Goal: Information Seeking & Learning: Find specific fact

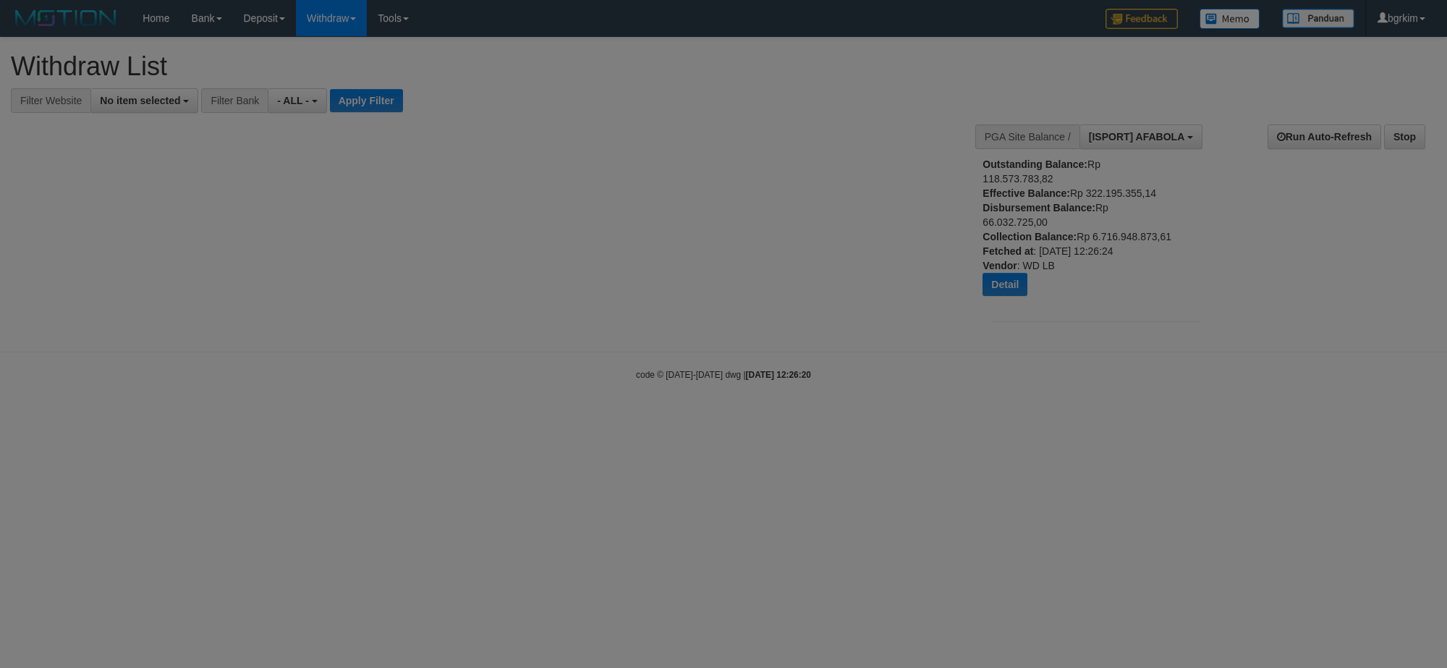
select select
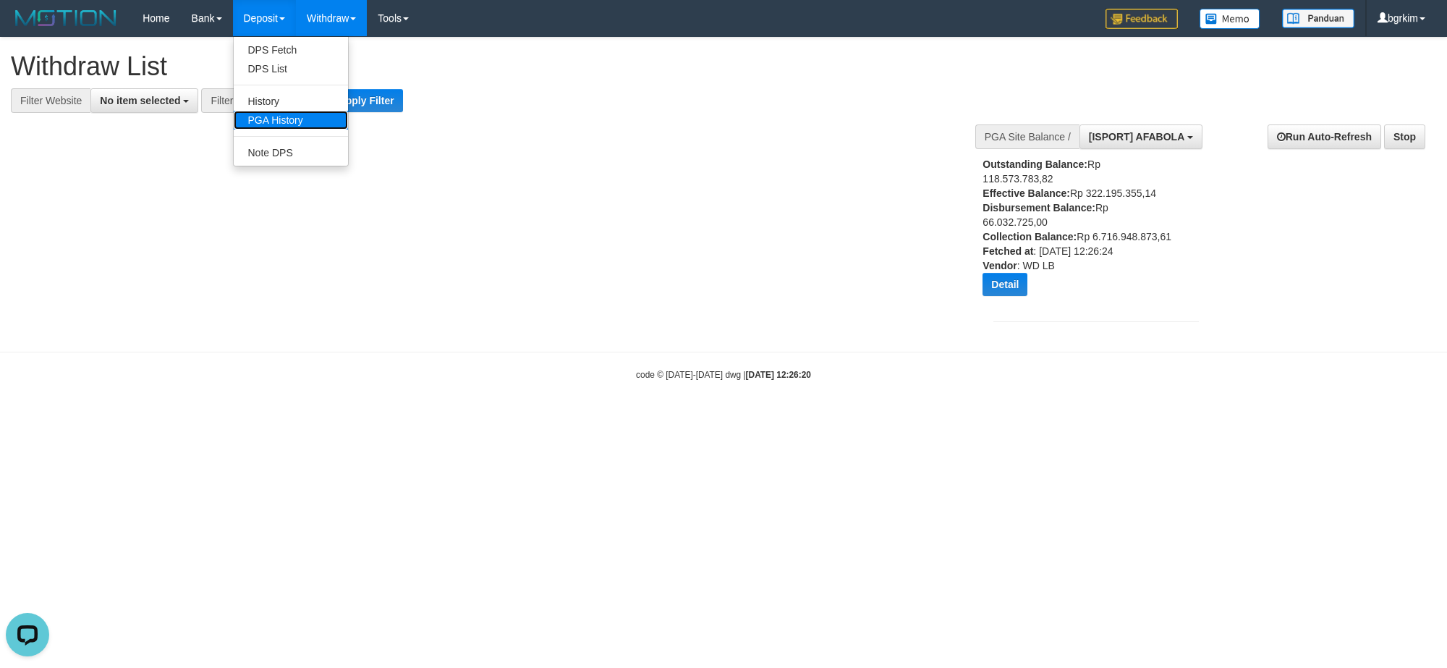
click at [265, 122] on link "PGA History" at bounding box center [291, 120] width 114 height 19
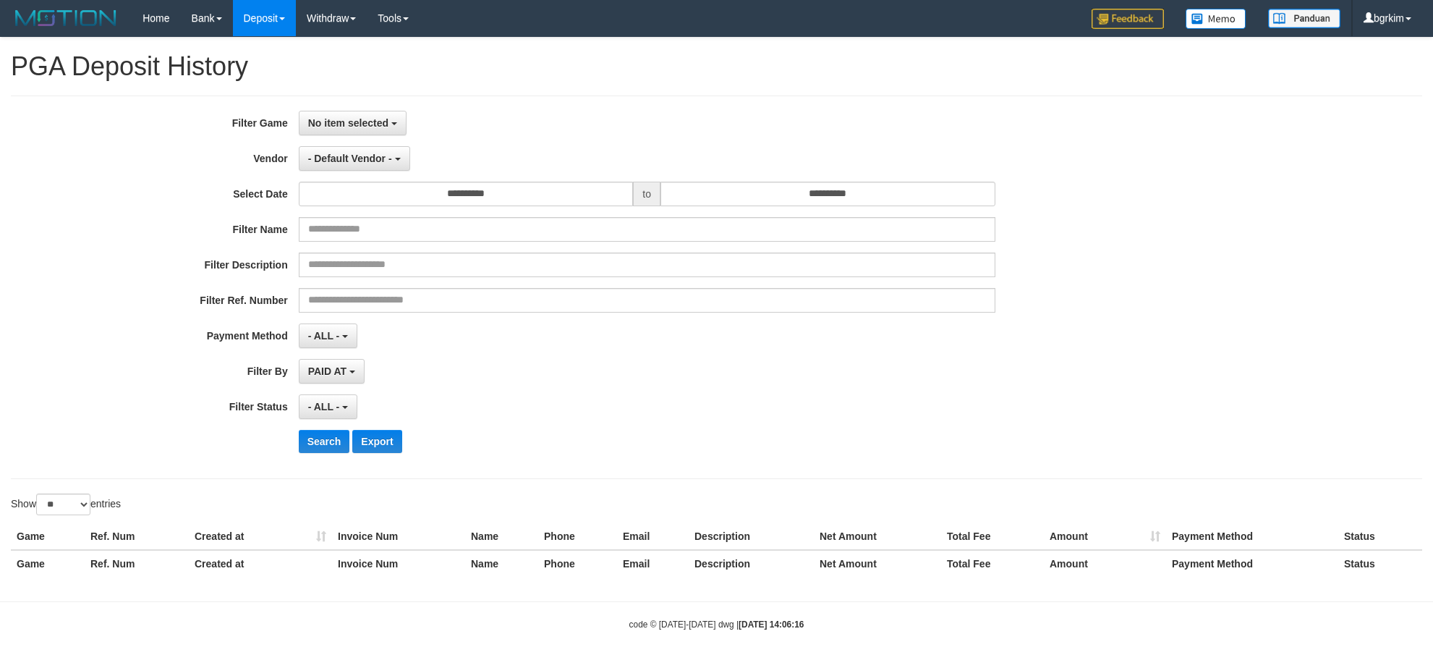
select select
select select "**"
click at [351, 114] on button "No item selected" at bounding box center [353, 123] width 108 height 25
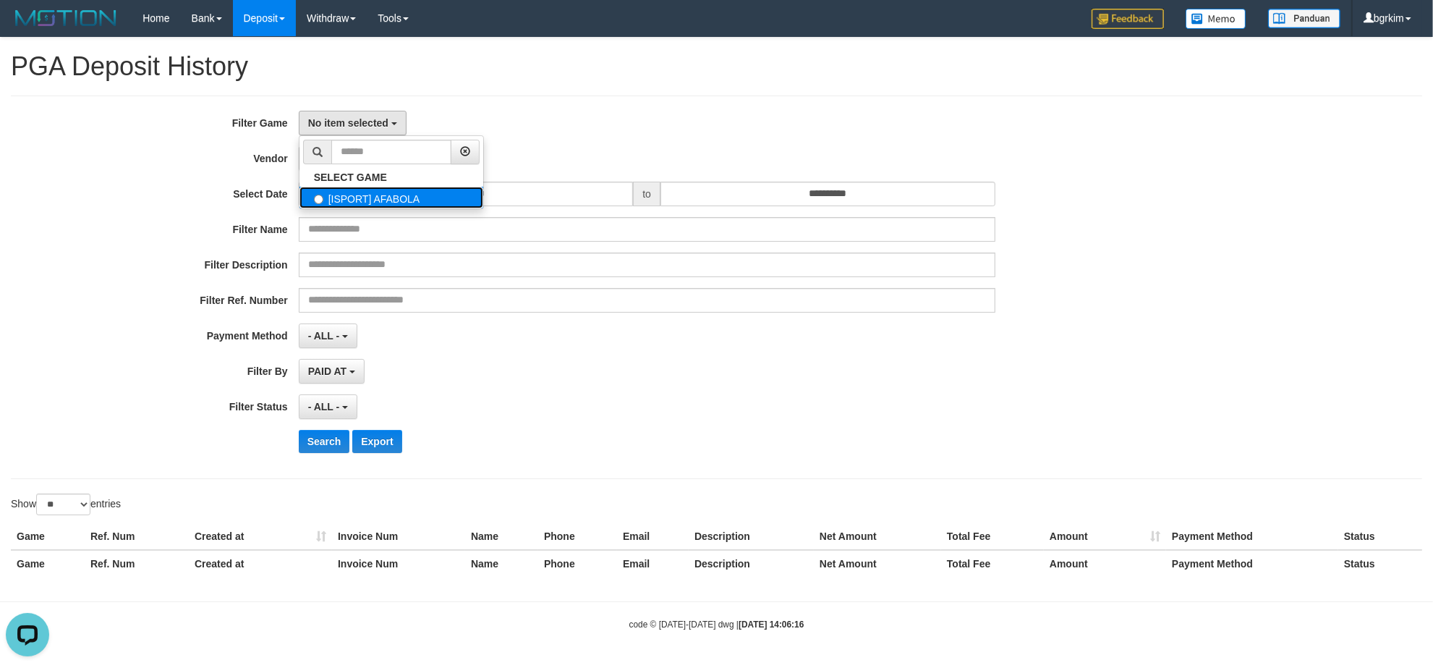
click at [399, 197] on label "[ISPORT] AFABOLA" at bounding box center [391, 198] width 184 height 22
select select "****"
click at [355, 158] on span "- Default Vendor -" at bounding box center [350, 159] width 84 height 12
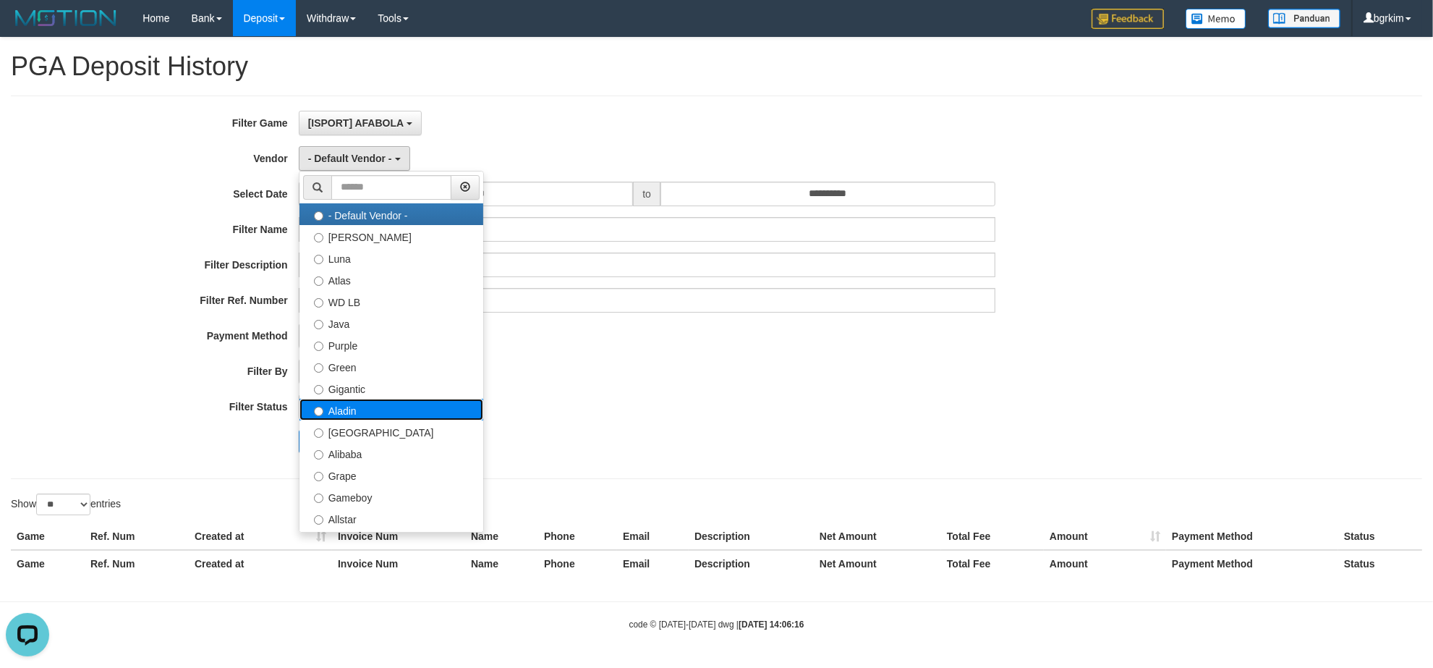
click at [391, 403] on label "Aladin" at bounding box center [391, 410] width 184 height 22
select select "**********"
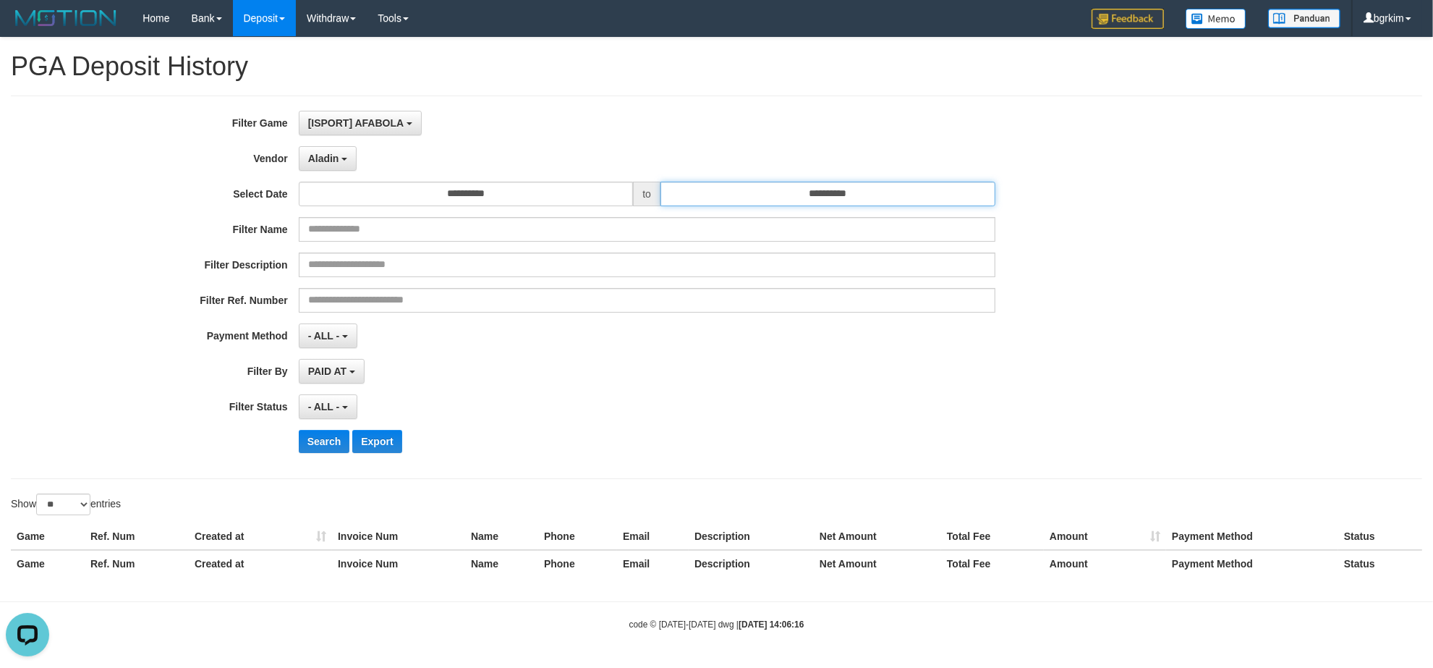
click at [779, 187] on input "**********" at bounding box center [827, 194] width 335 height 25
click at [674, 109] on div "**********" at bounding box center [716, 286] width 1411 height 383
click at [51, 504] on select "** ** ** ***" at bounding box center [63, 504] width 54 height 22
select select "**"
click at [38, 496] on select "** ** ** ***" at bounding box center [63, 504] width 54 height 22
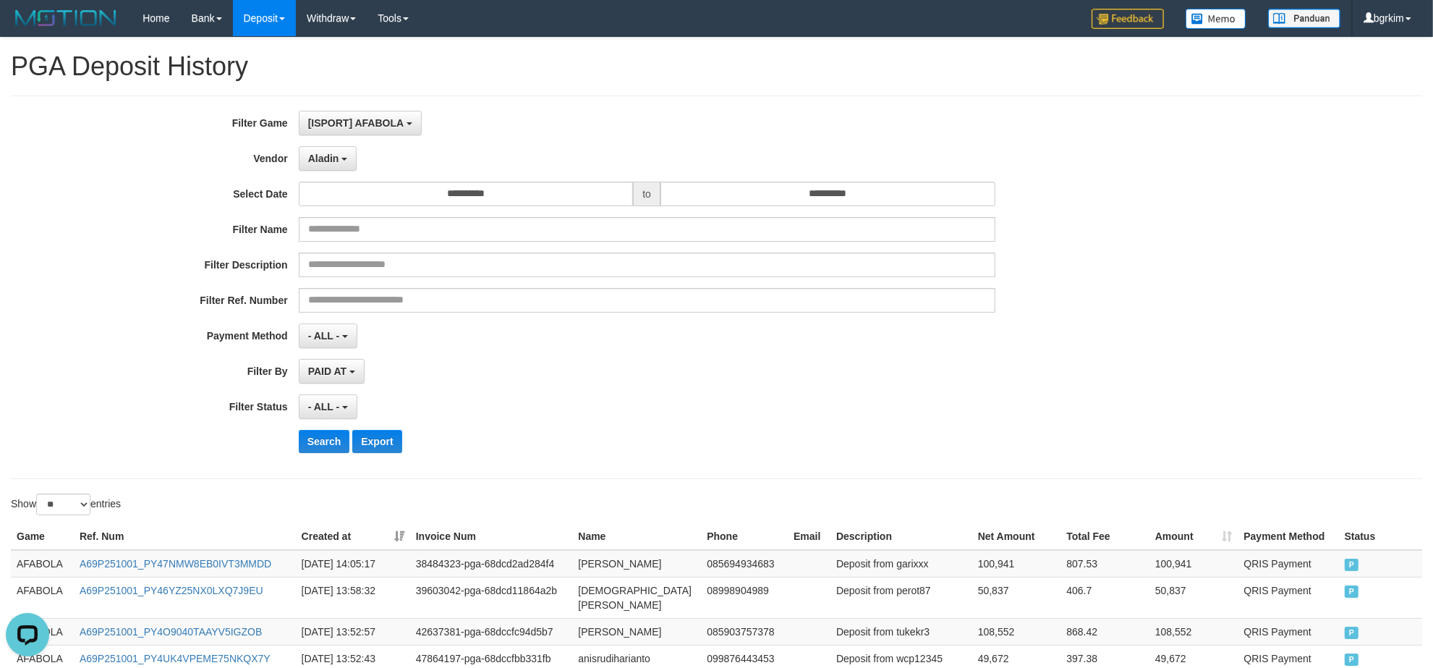
click at [686, 387] on div "**********" at bounding box center [597, 287] width 1194 height 353
click at [174, 575] on td "A69P251001_PY47NMW8EB0IVT3MMDD" at bounding box center [185, 563] width 222 height 27
copy link "A69P251001_PY47NMW8EB0IVT3MMDD"
click at [608, 563] on td "[PERSON_NAME]" at bounding box center [636, 563] width 129 height 27
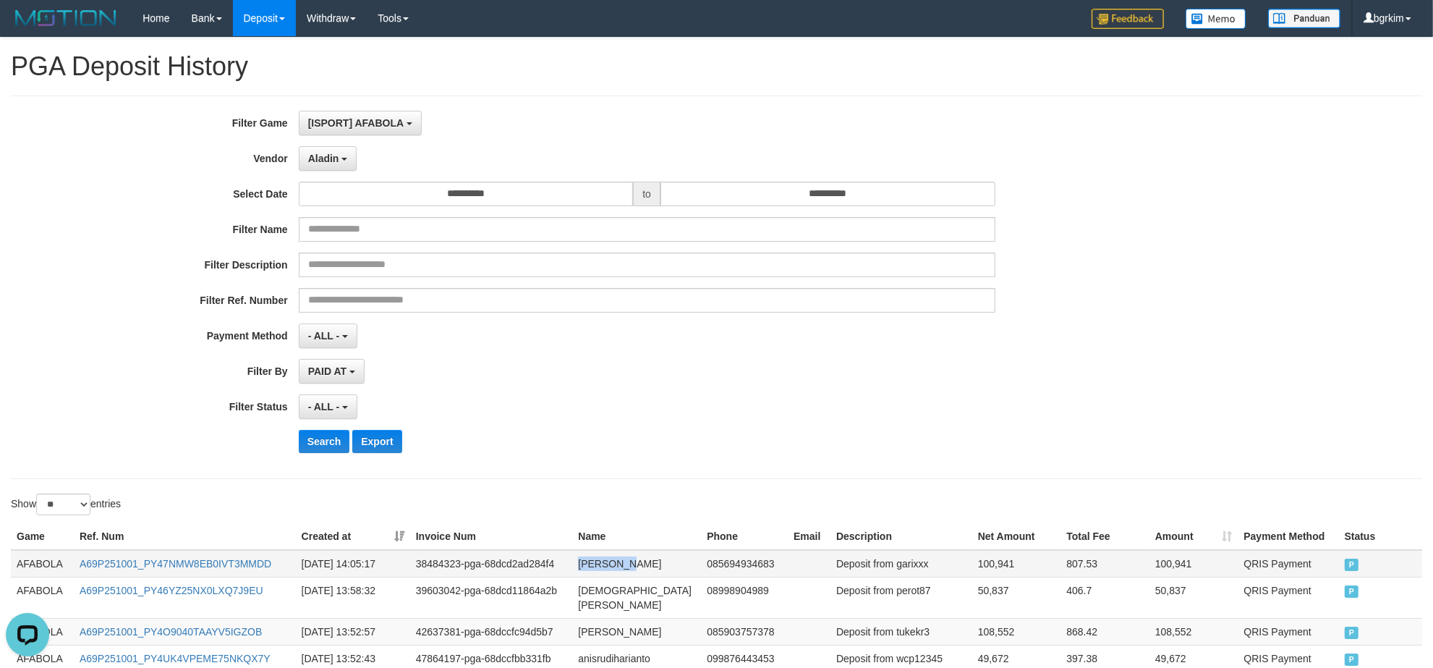
click at [608, 563] on td "[PERSON_NAME]" at bounding box center [636, 563] width 129 height 27
copy td "[PERSON_NAME]"
click at [925, 561] on td "Deposit from garixxx" at bounding box center [901, 563] width 142 height 27
click at [919, 561] on td "Deposit from garixxx" at bounding box center [901, 563] width 142 height 27
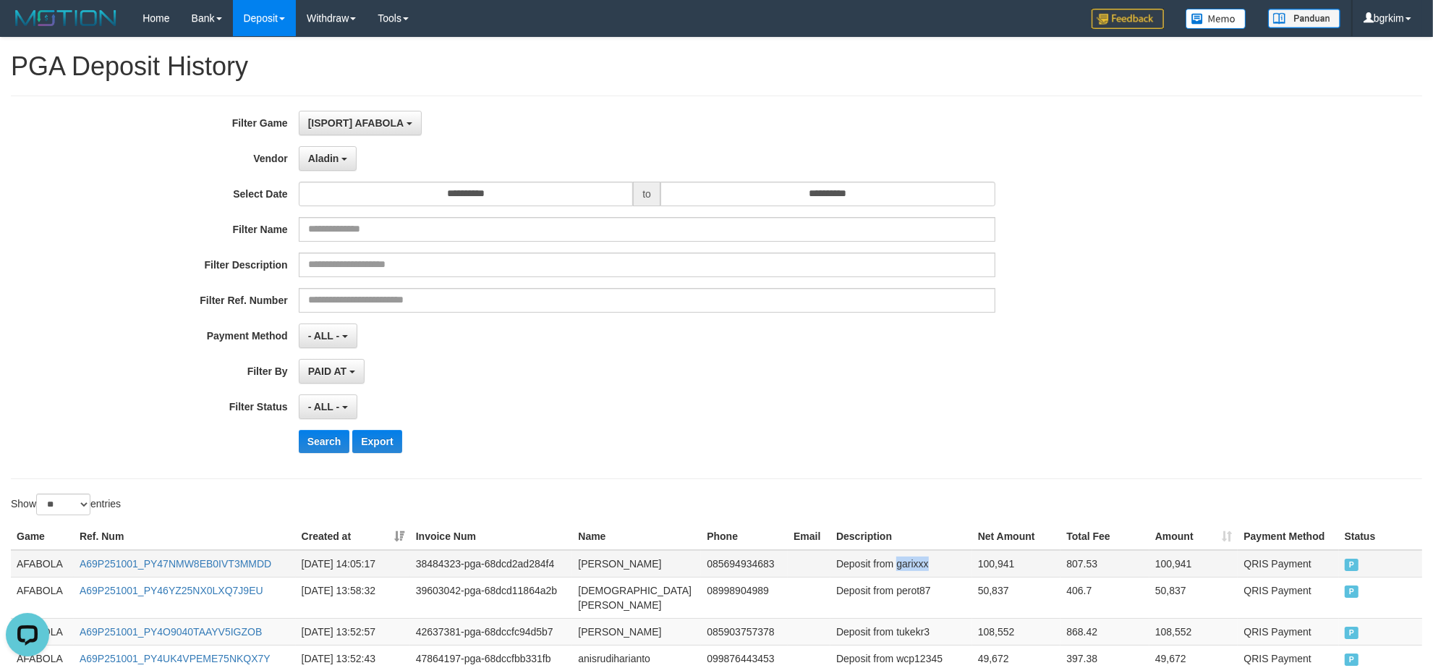
click at [919, 561] on td "Deposit from garixxx" at bounding box center [901, 563] width 142 height 27
copy td "garixxx"
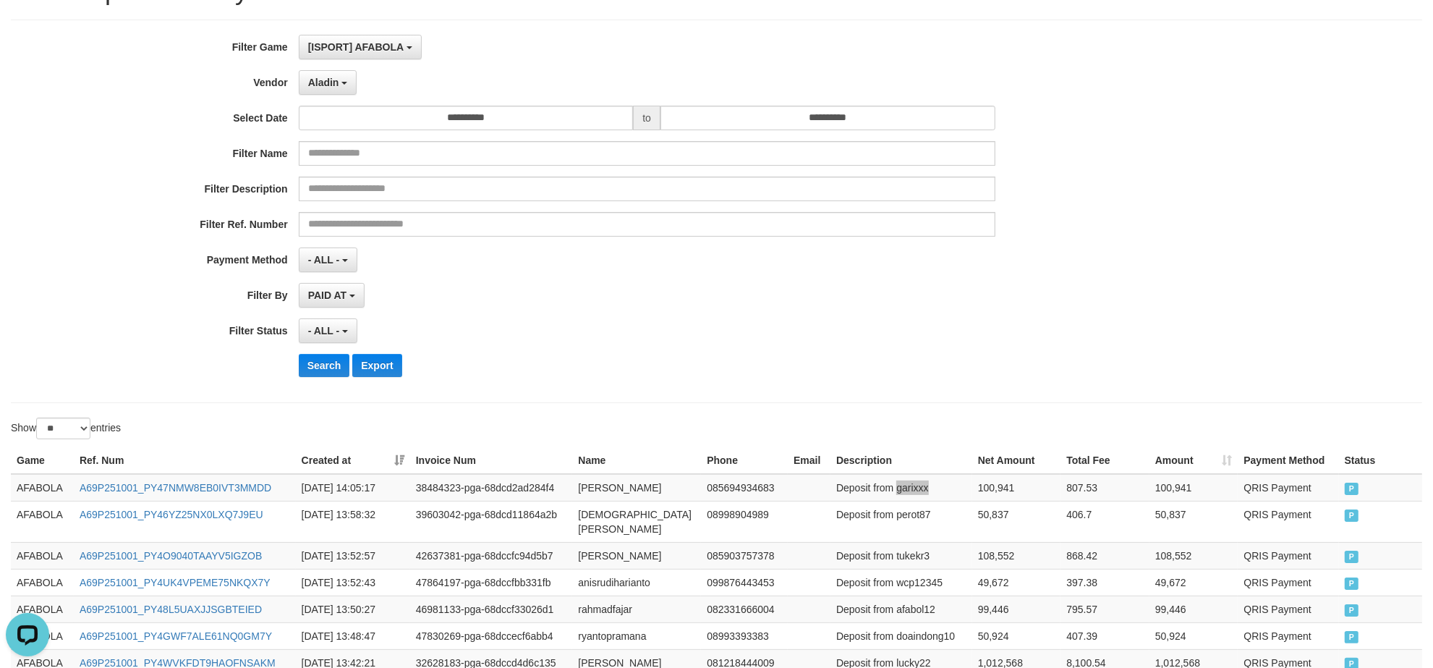
scroll to position [0, 0]
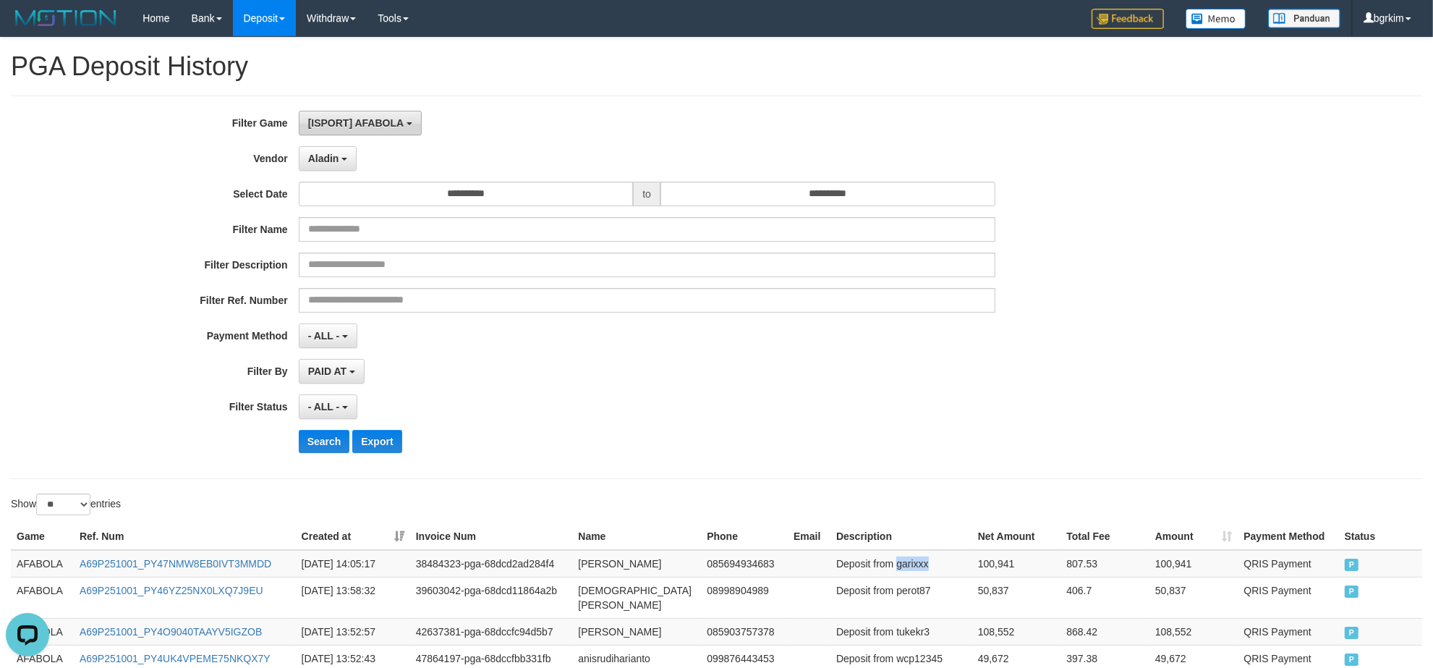
click at [356, 116] on button "[ISPORT] AFABOLA" at bounding box center [360, 123] width 123 height 25
click at [333, 142] on div "**********" at bounding box center [597, 287] width 1194 height 353
click at [333, 156] on span "Aladin" at bounding box center [323, 159] width 31 height 12
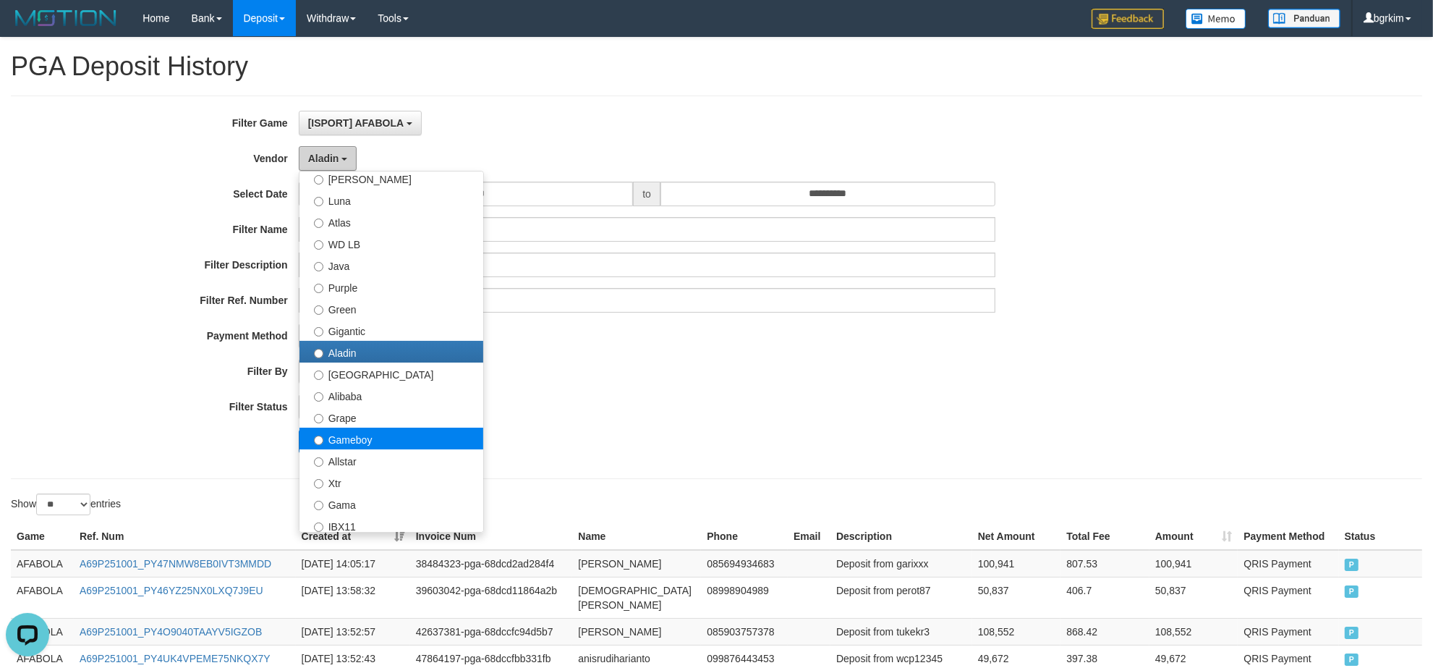
scroll to position [90, 0]
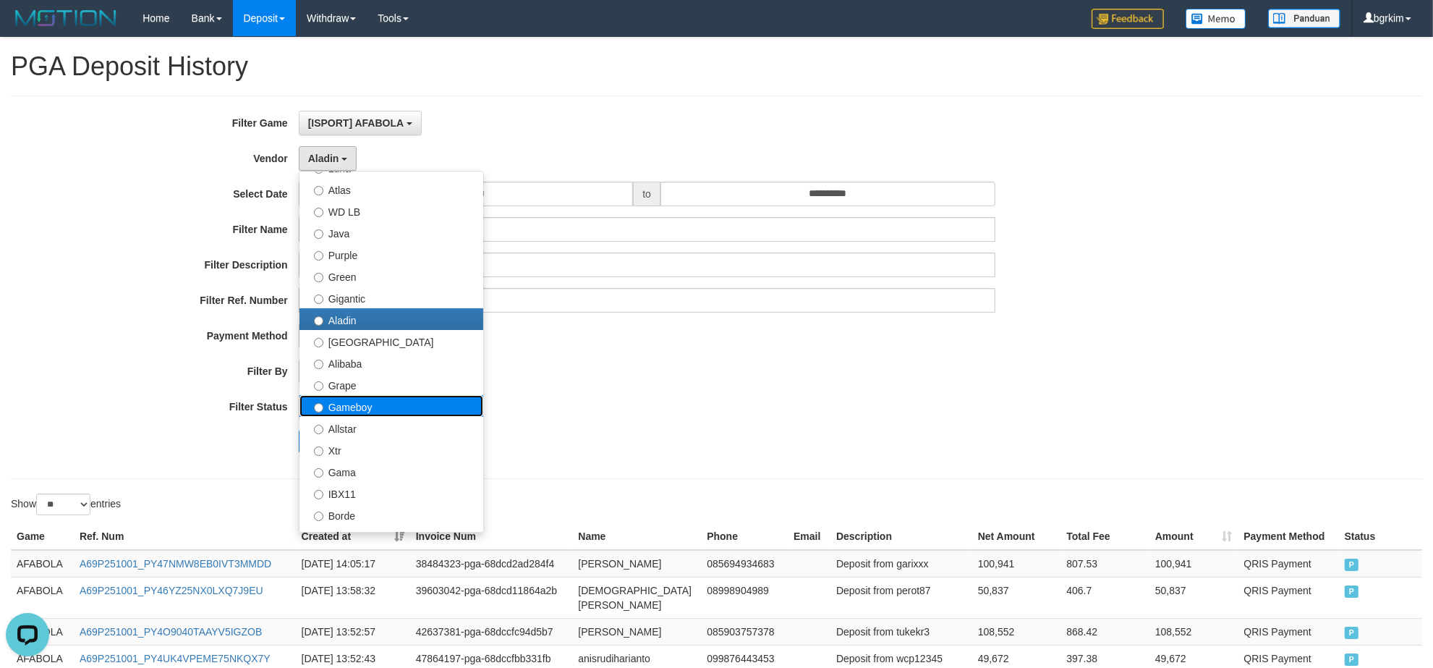
click at [400, 413] on label "Gameboy" at bounding box center [391, 406] width 184 height 22
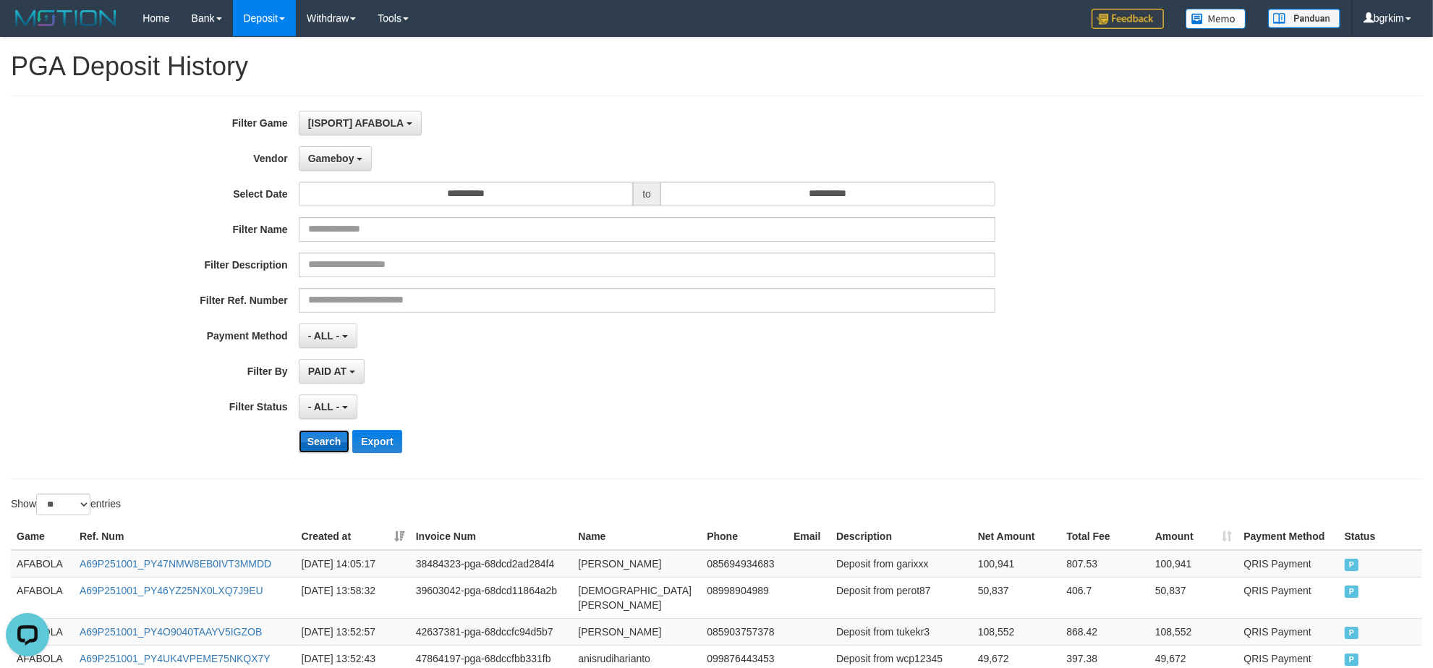
click at [302, 449] on button "Search" at bounding box center [324, 441] width 51 height 23
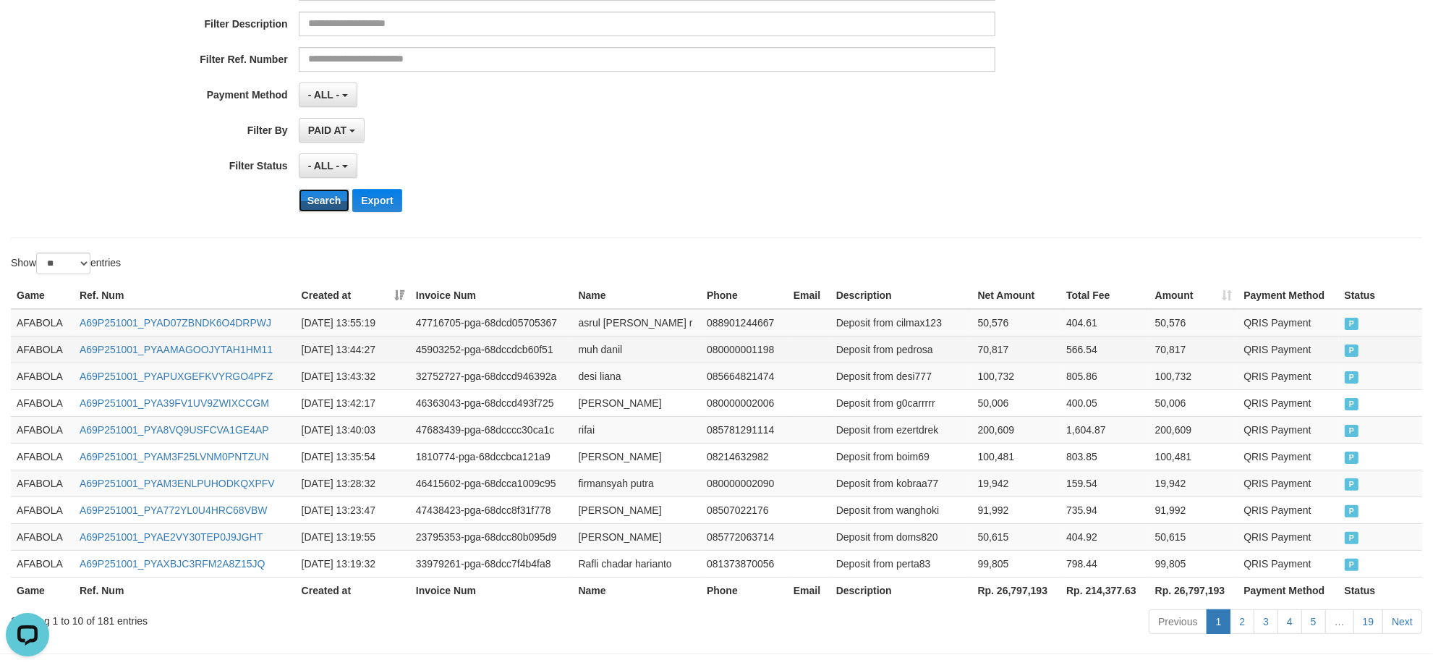
scroll to position [295, 0]
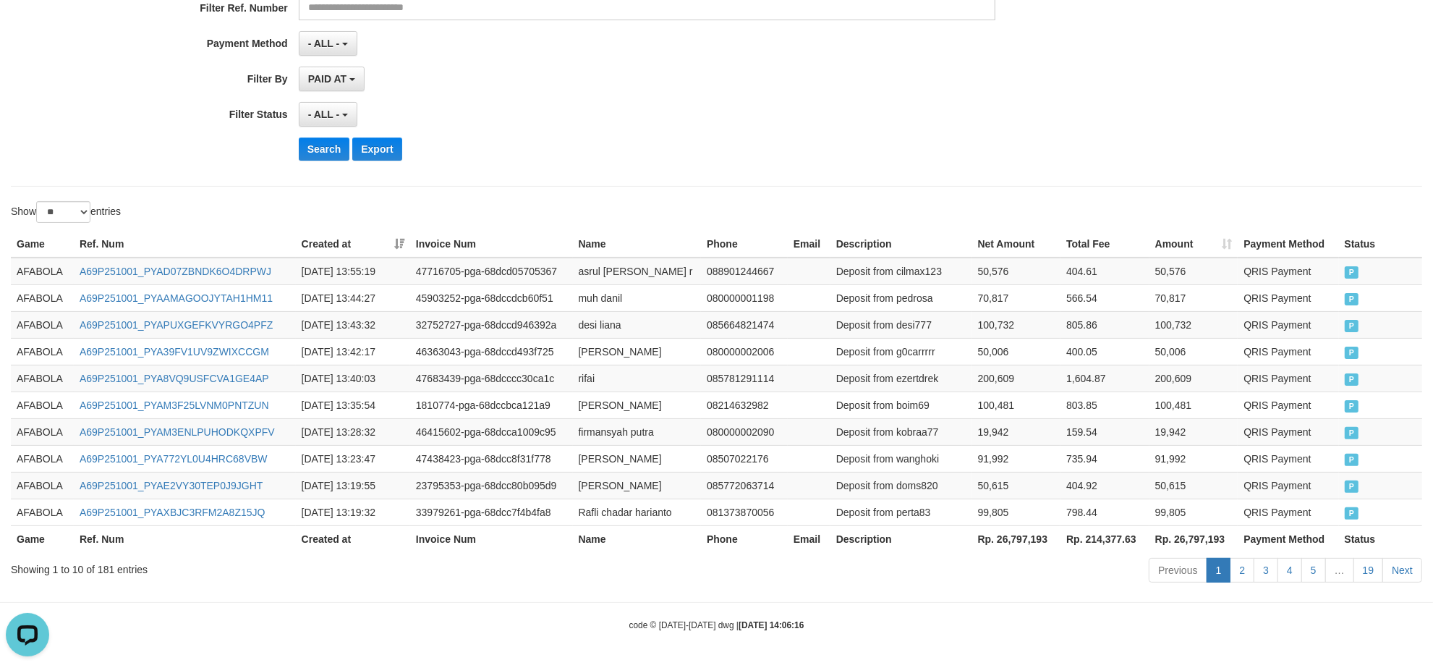
click at [385, 146] on button "Export" at bounding box center [376, 148] width 49 height 23
click at [232, 201] on div "Show ** ** ** *** entries" at bounding box center [358, 213] width 695 height 25
click at [226, 602] on hr at bounding box center [716, 602] width 1433 height 1
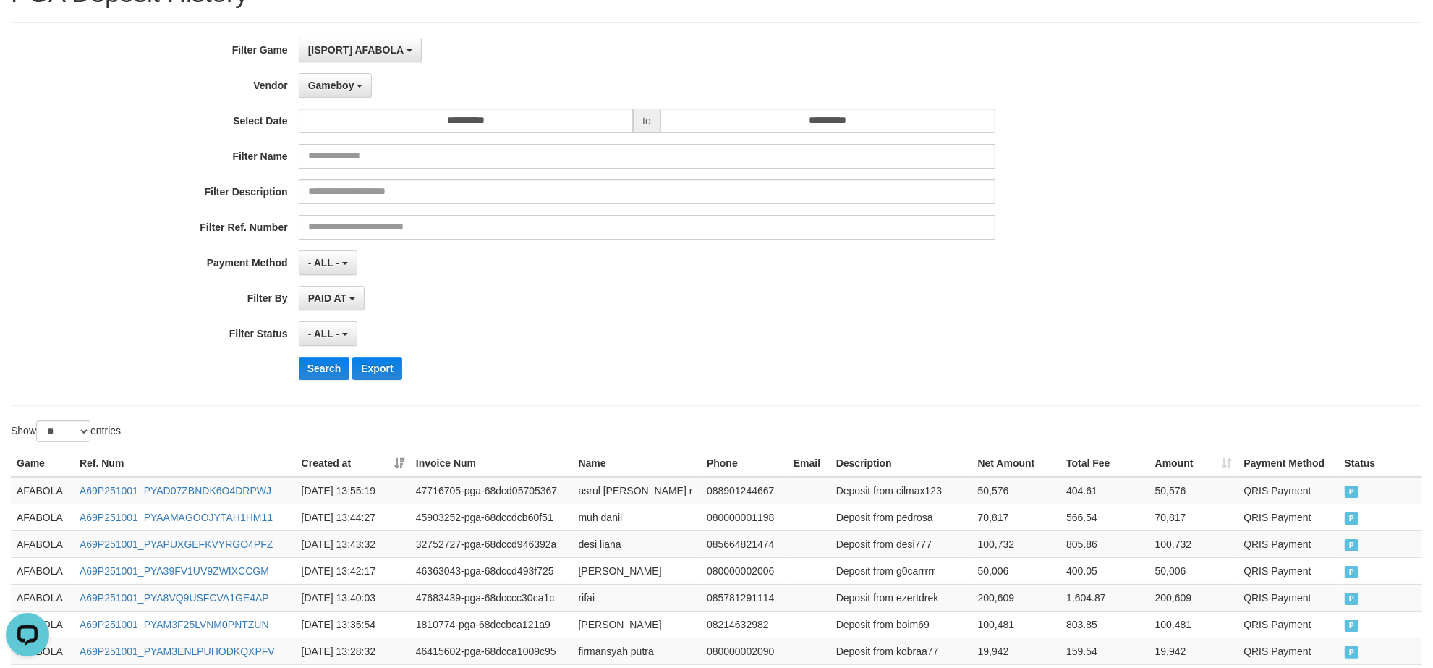
scroll to position [0, 0]
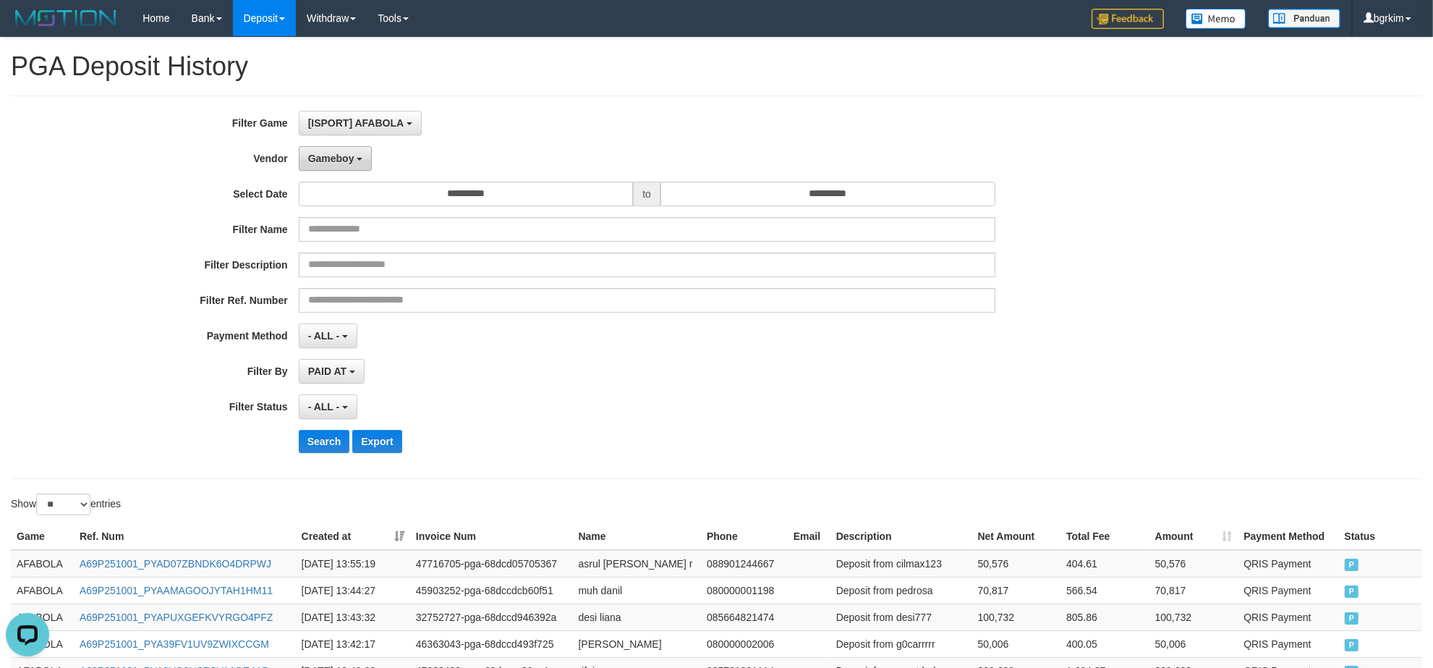
click at [345, 150] on button "Gameboy" at bounding box center [336, 158] width 74 height 25
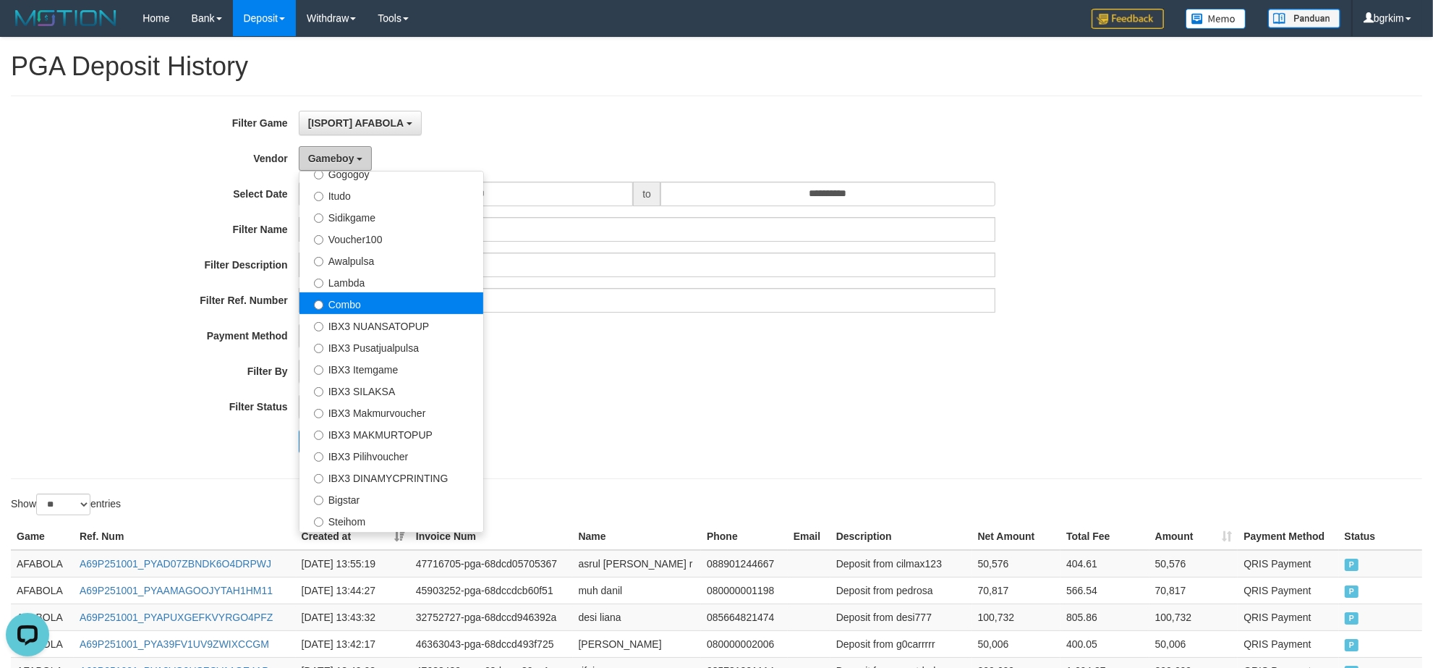
scroll to position [540, 0]
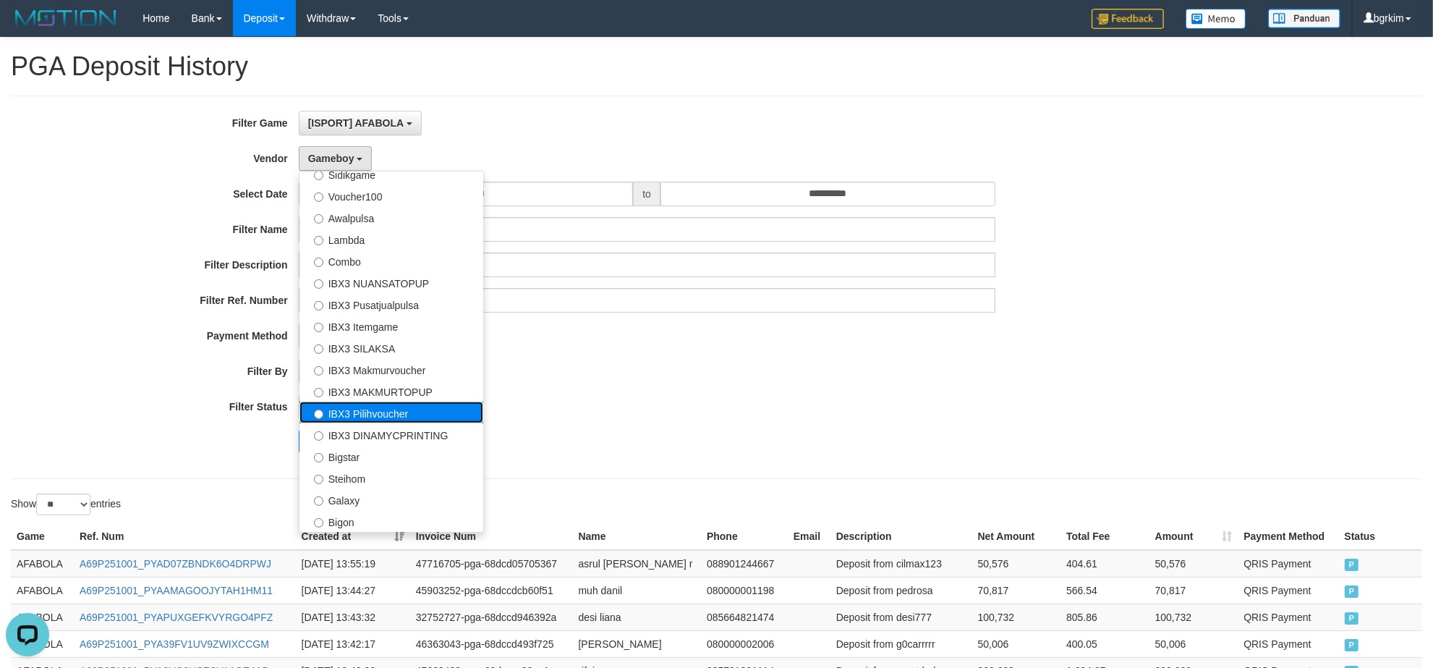
click at [402, 411] on label "IBX3 Pilihvoucher" at bounding box center [391, 413] width 184 height 22
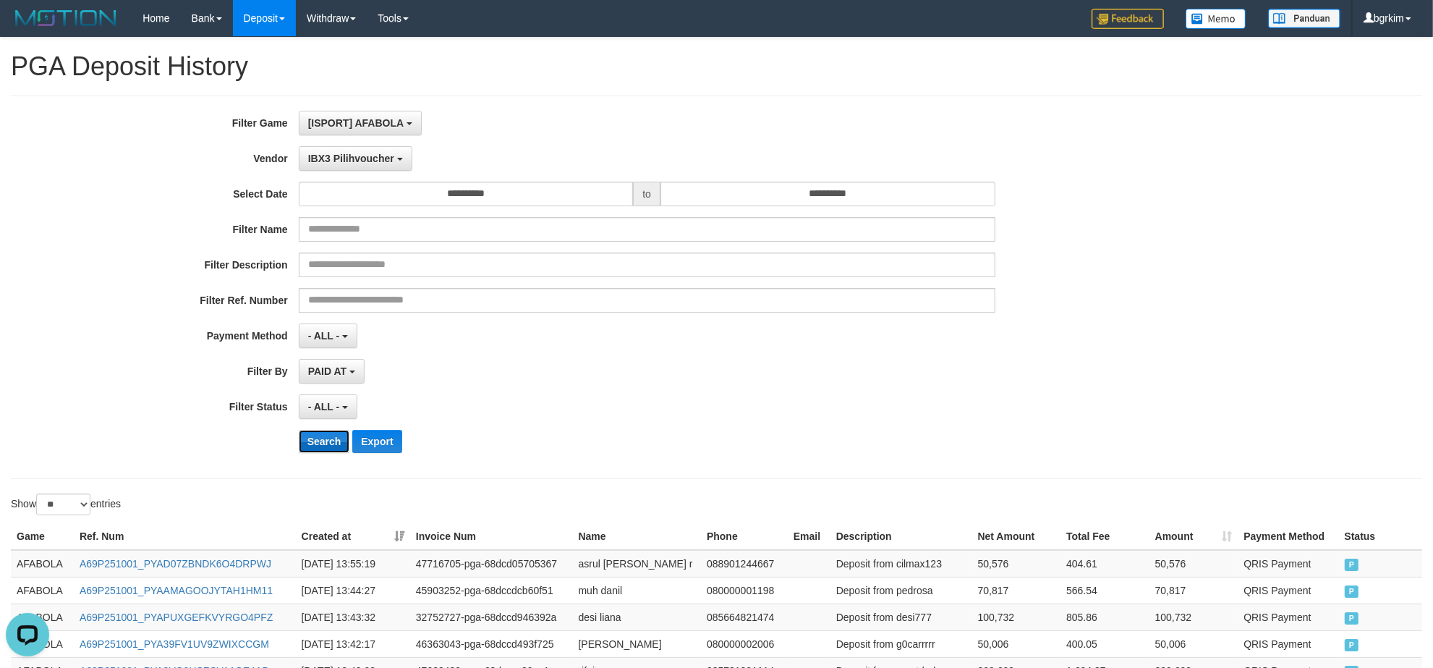
click at [311, 432] on button "Search" at bounding box center [324, 441] width 51 height 23
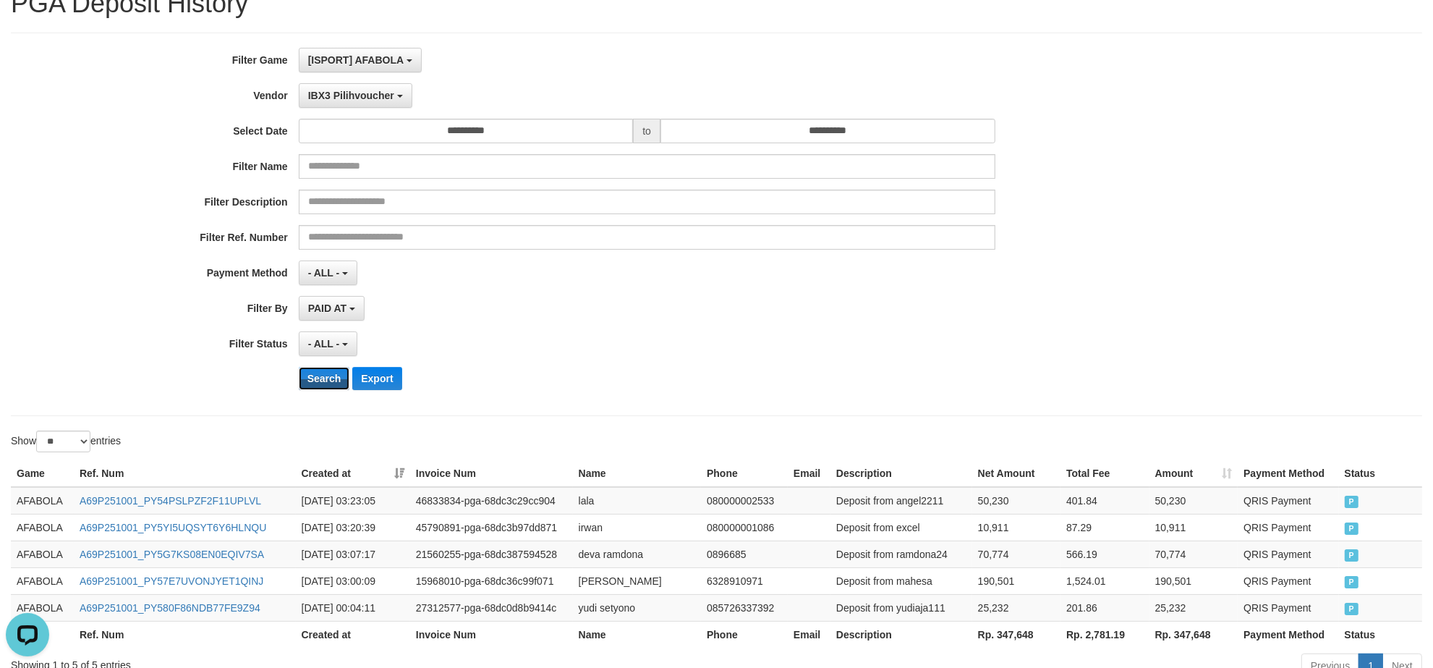
scroll to position [0, 0]
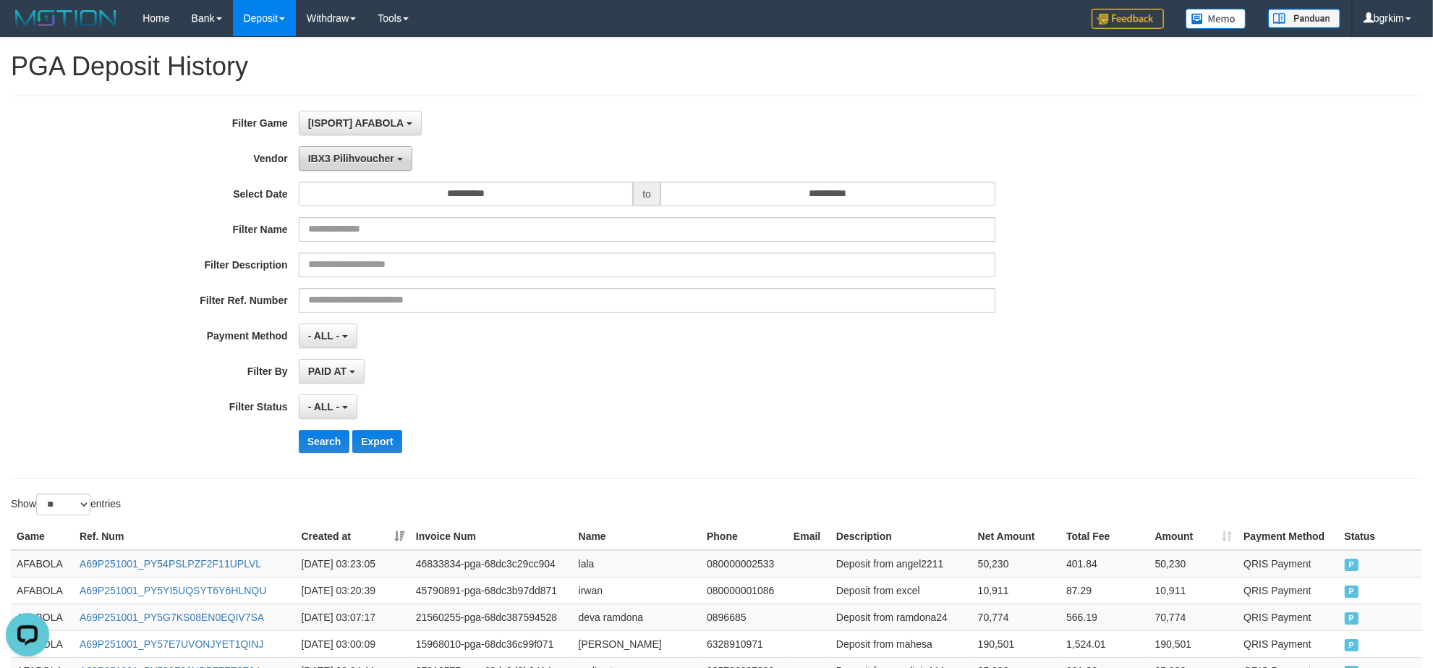
click at [369, 163] on span "IBX3 Pilihvoucher" at bounding box center [351, 159] width 86 height 12
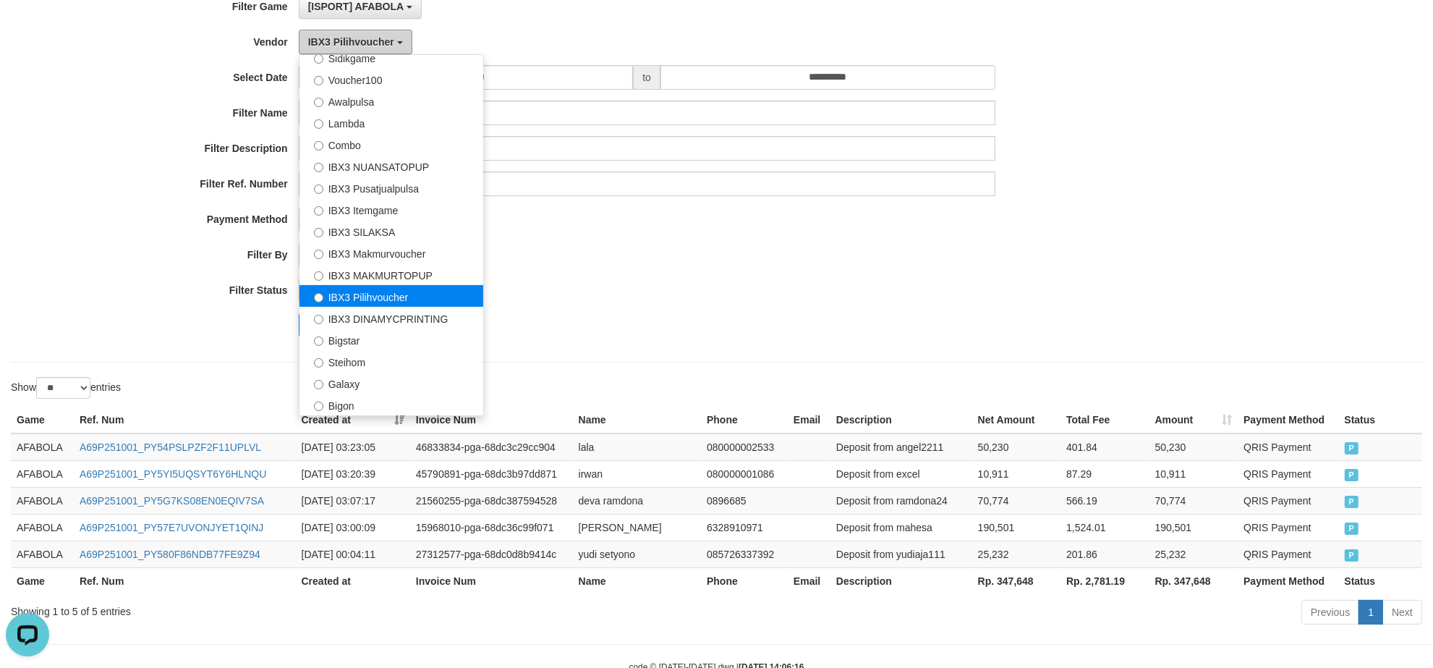
scroll to position [161, 0]
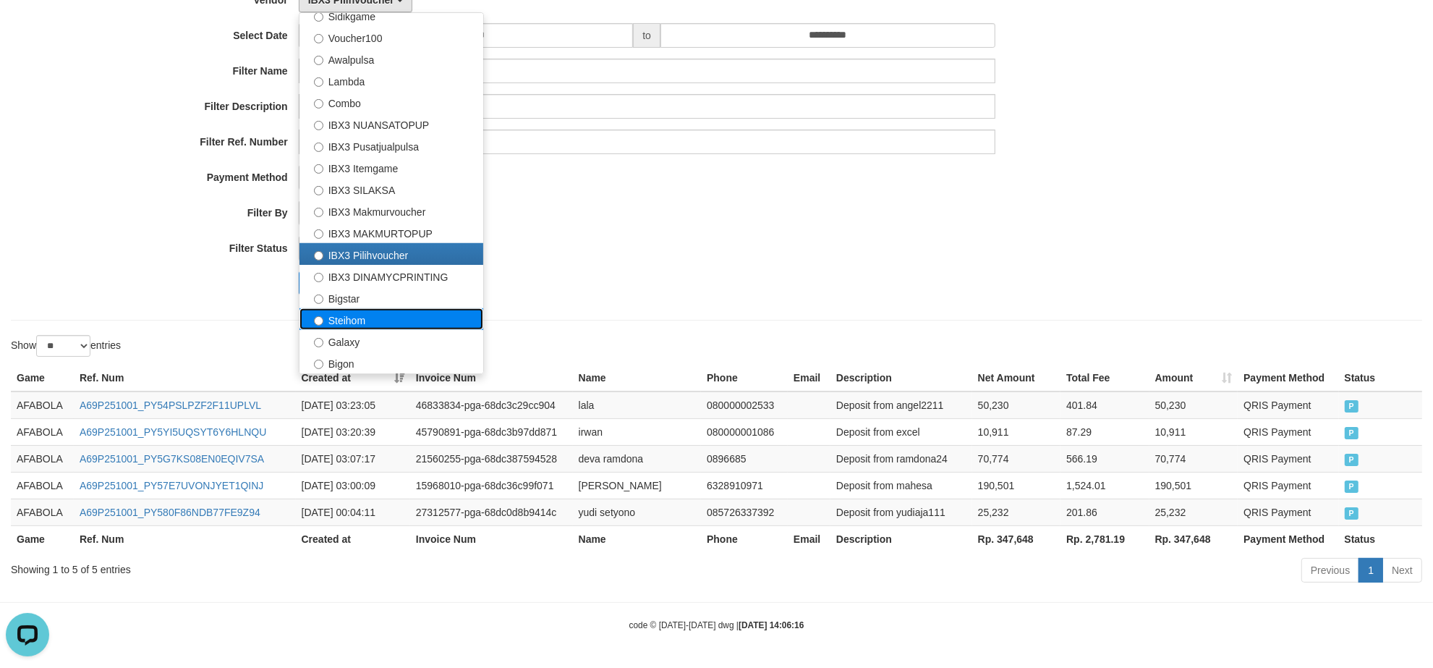
click at [405, 324] on label "Steihom" at bounding box center [391, 319] width 184 height 22
select select "**********"
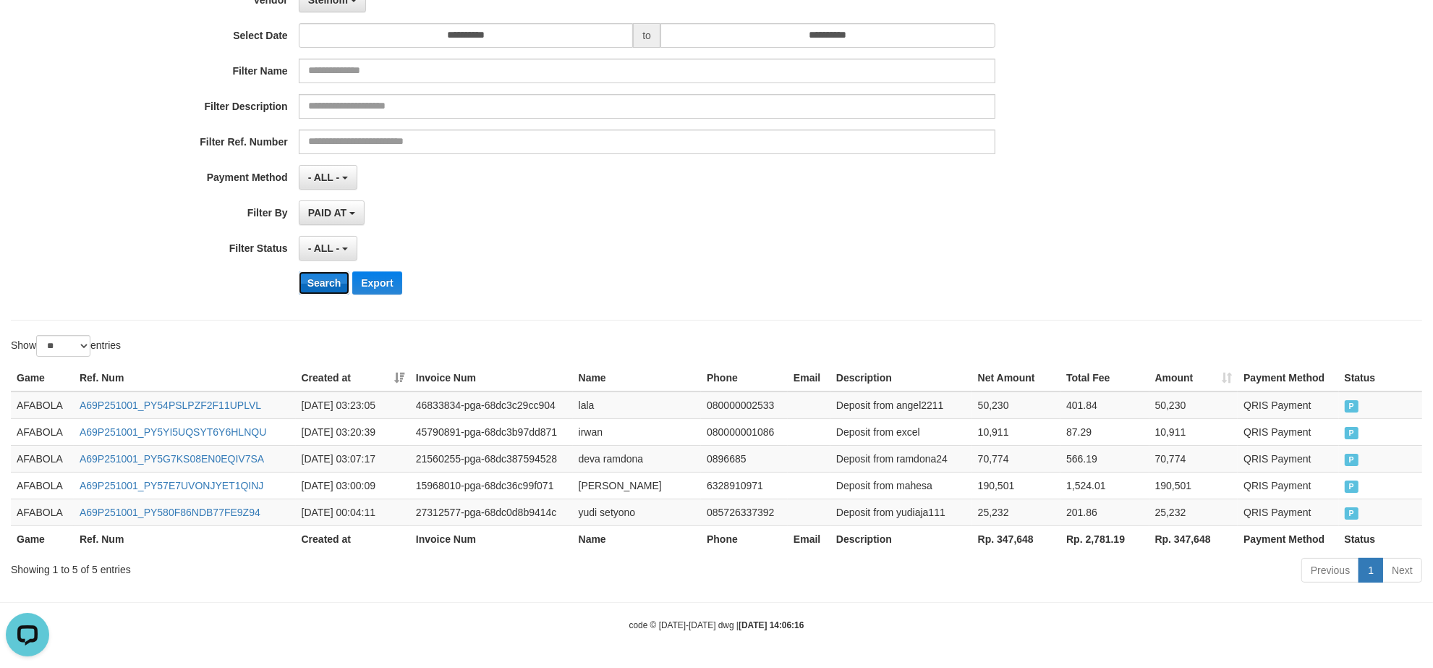
click at [324, 281] on button "Search" at bounding box center [324, 282] width 51 height 23
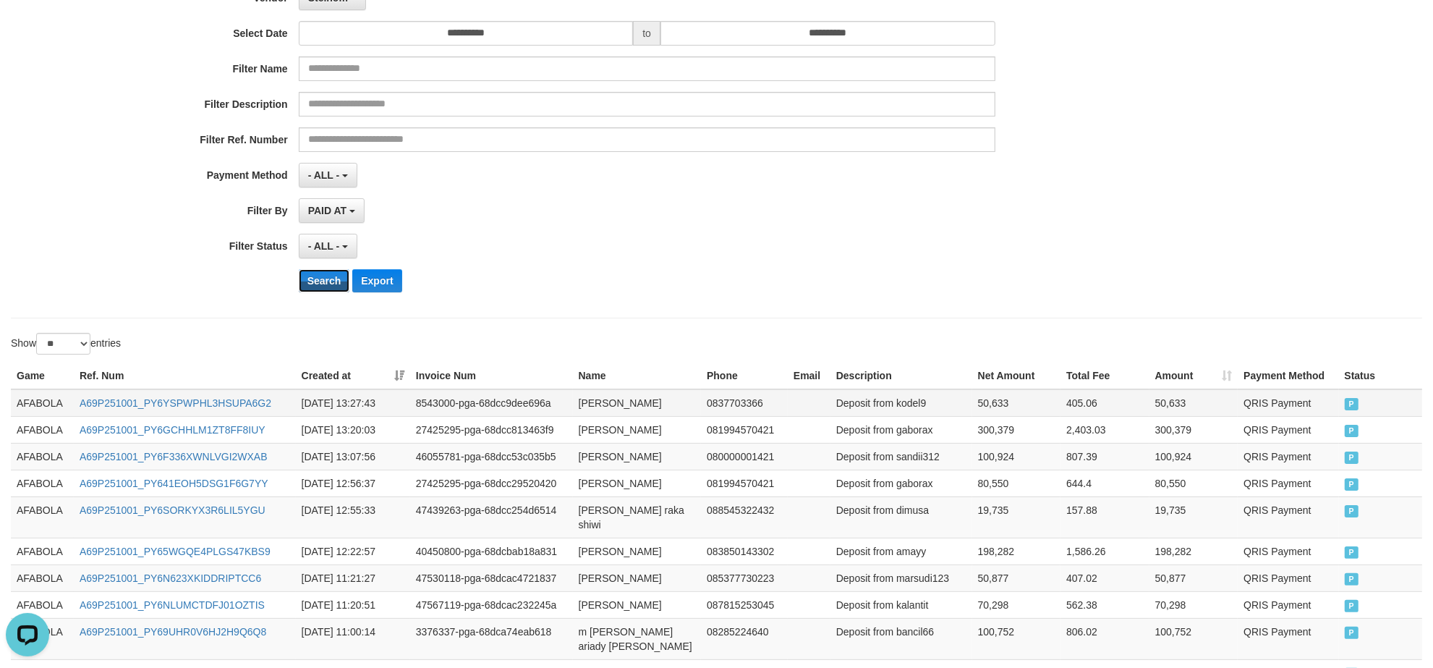
scroll to position [295, 0]
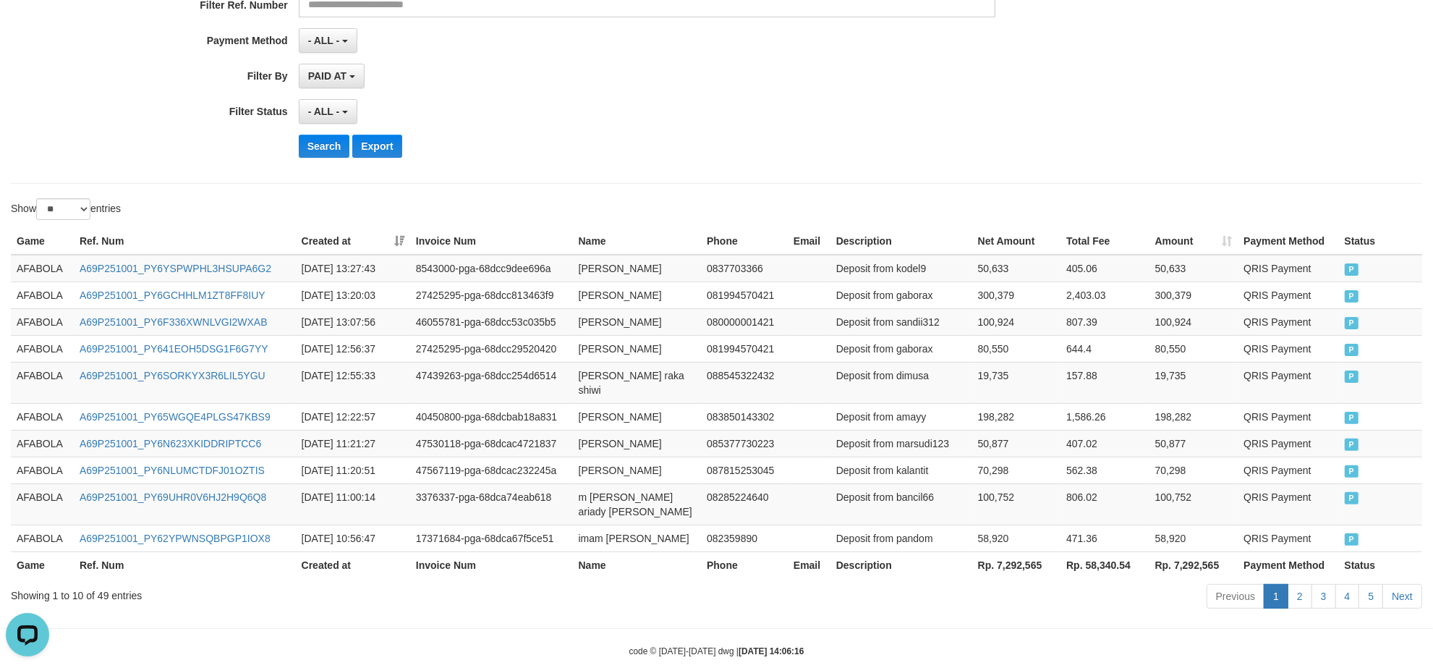
click at [909, 297] on td "Deposit from gaborax" at bounding box center [901, 294] width 142 height 27
copy td "gaborax"
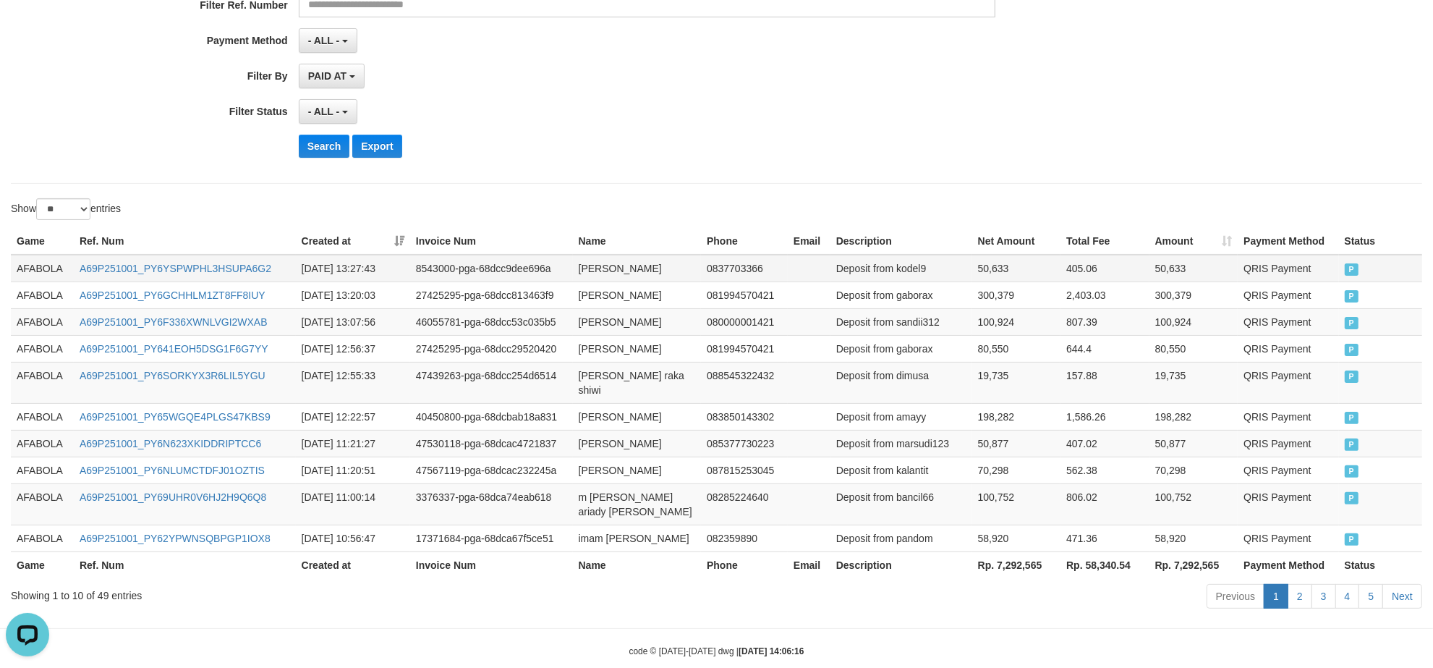
click at [917, 279] on td "Deposit from kodel9" at bounding box center [901, 268] width 142 height 27
click at [916, 294] on td "Deposit from gaborax" at bounding box center [901, 294] width 142 height 27
copy td "gaborax"
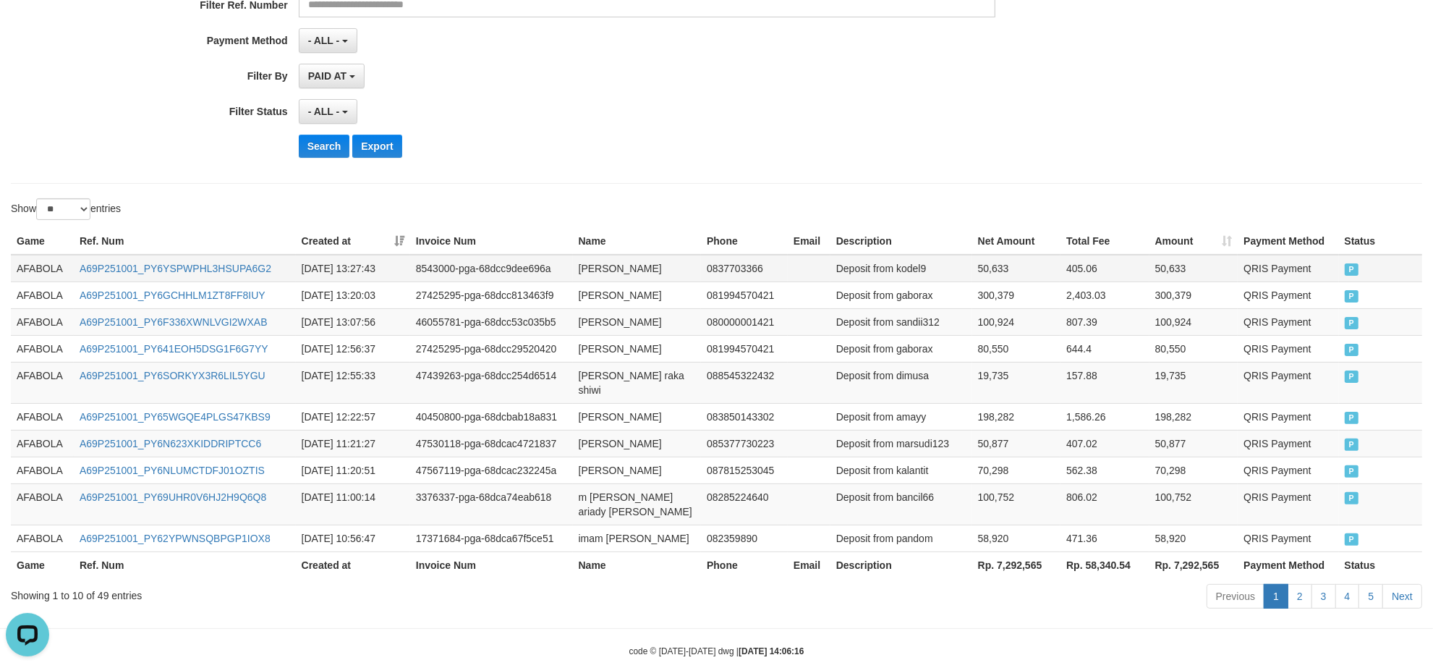
click at [910, 268] on td "Deposit from kodel9" at bounding box center [901, 268] width 142 height 27
copy td "kodel9"
click at [261, 280] on td "A69P251001_PY6YSPWPHL3HSUPA6G2" at bounding box center [185, 268] width 222 height 27
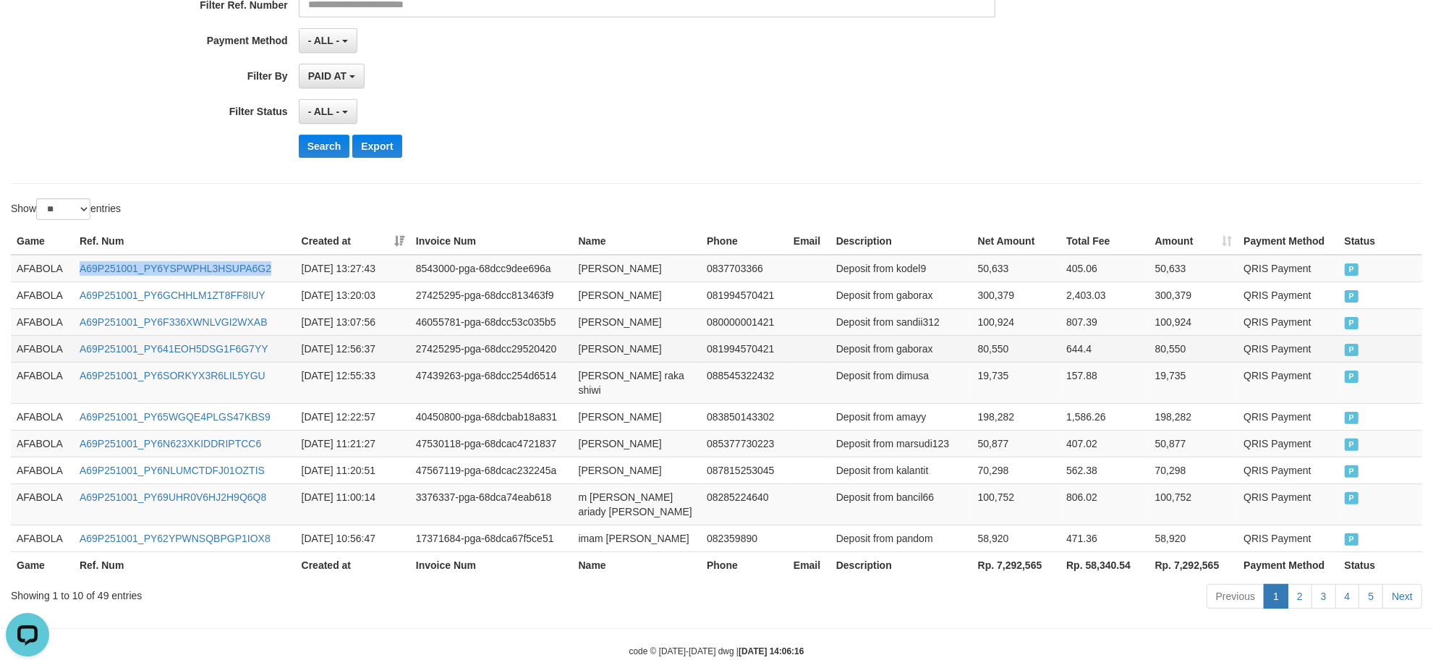
copy link "A69P251001_PY6YSPWPHL3HSUPA6G2"
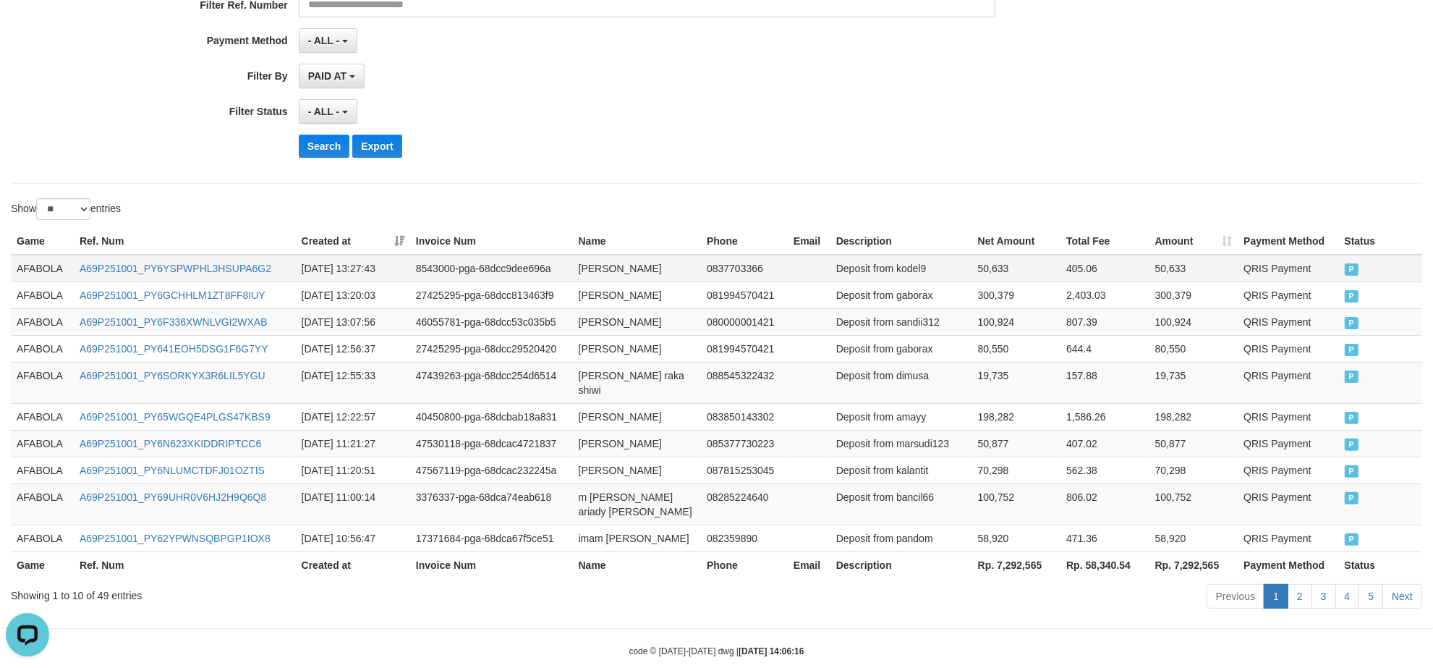
click at [616, 284] on td "[PERSON_NAME]" at bounding box center [637, 294] width 128 height 27
click at [621, 276] on td "[PERSON_NAME]" at bounding box center [637, 268] width 128 height 27
copy td "[PERSON_NAME]"
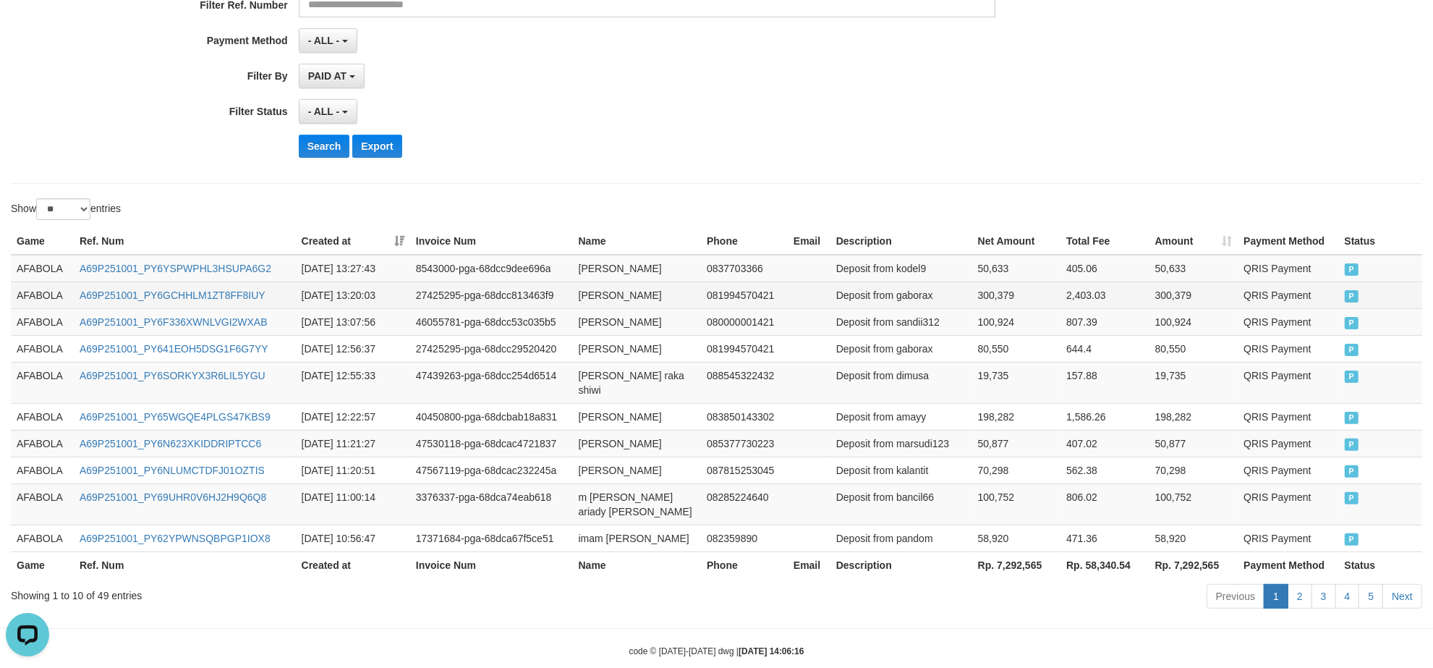
click at [229, 302] on td "A69P251001_PY6GCHHLM1ZT8FF8IUY" at bounding box center [185, 294] width 222 height 27
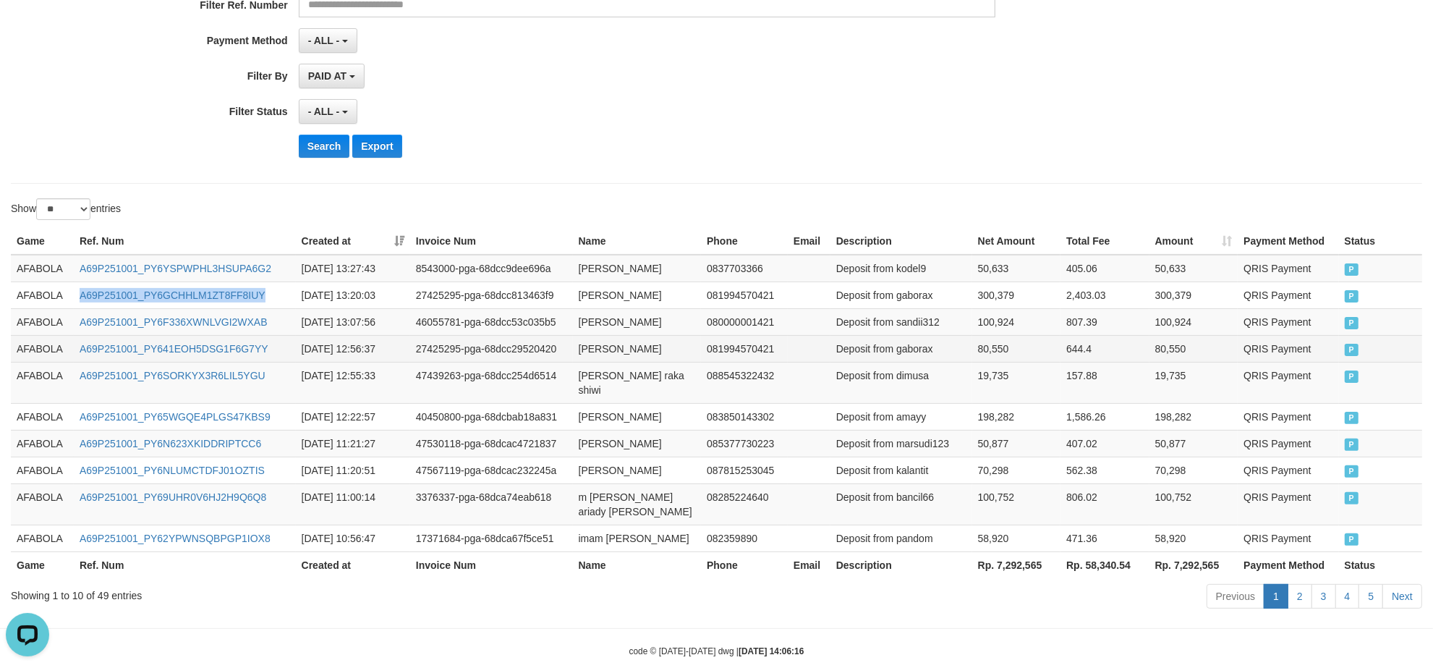
copy link "A69P251001_PY6GCHHLM1ZT8FF8IUY"
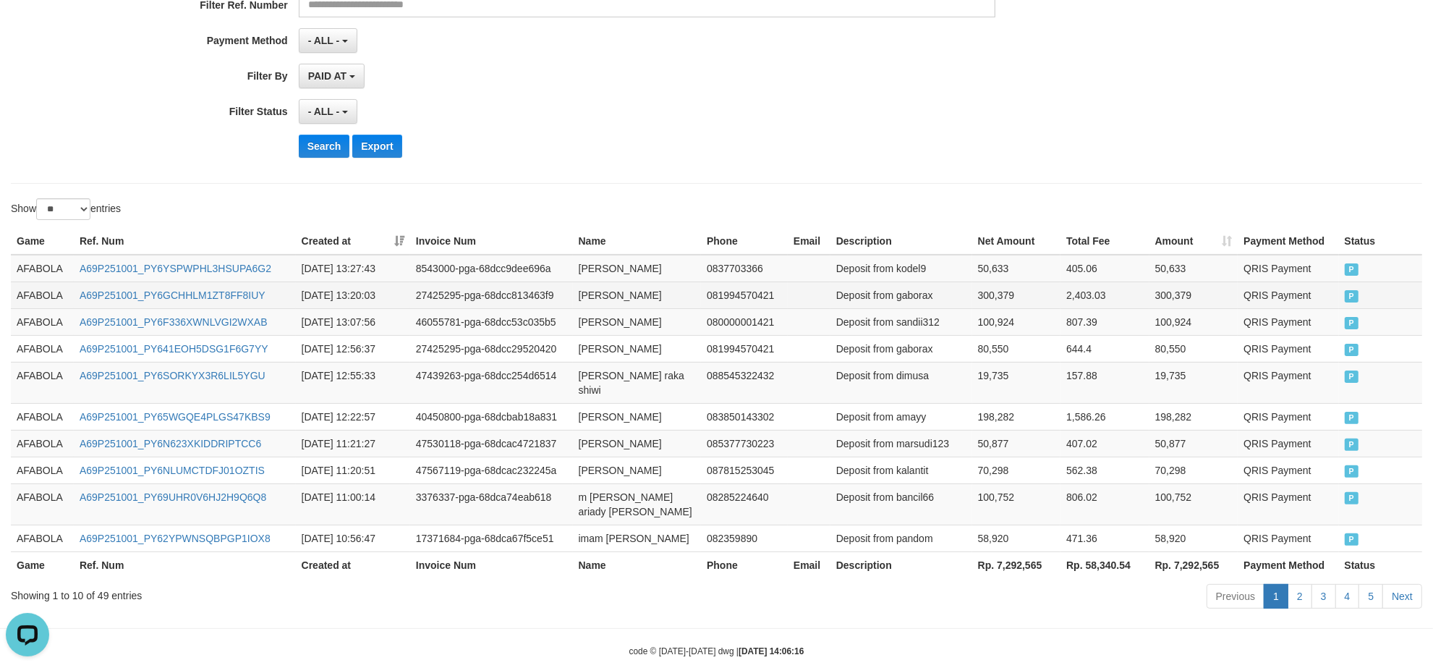
click at [635, 293] on td "[PERSON_NAME]" at bounding box center [637, 294] width 128 height 27
copy td "[PERSON_NAME]"
click at [912, 275] on td "Deposit from kodel9" at bounding box center [901, 268] width 142 height 27
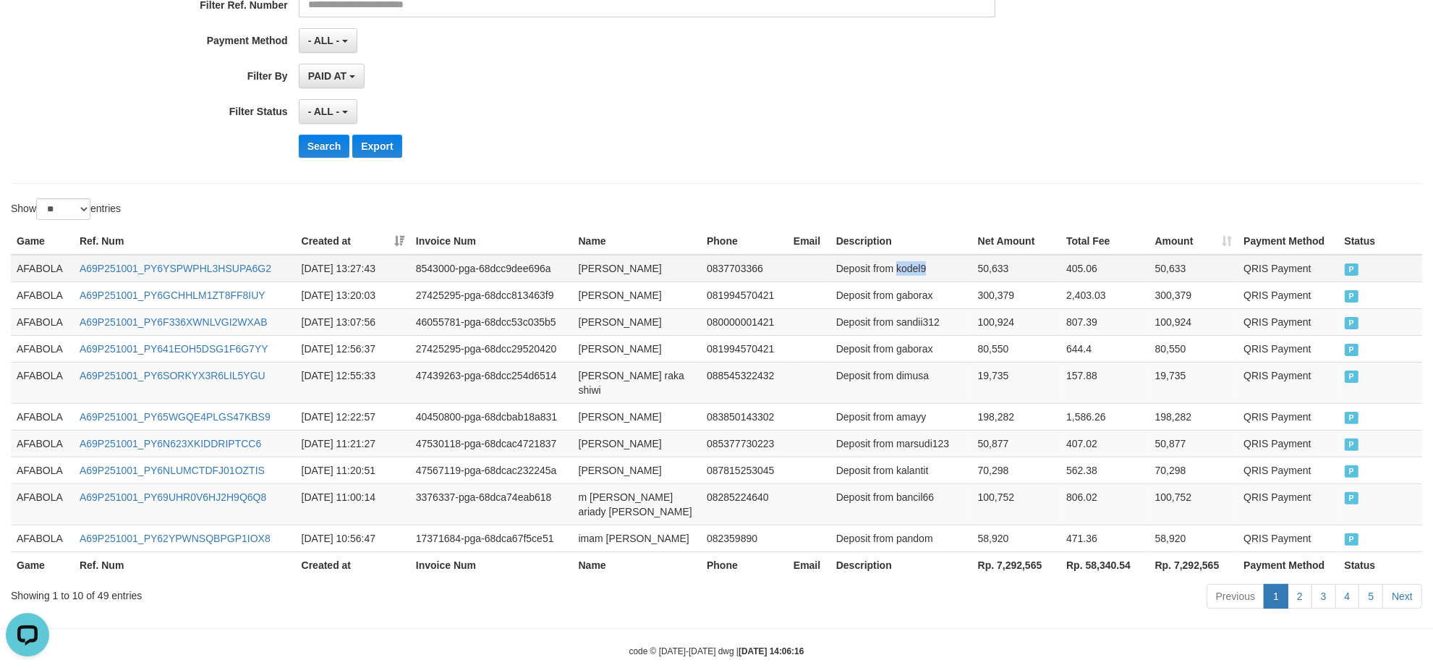
click at [912, 275] on td "Deposit from kodel9" at bounding box center [901, 268] width 142 height 27
click at [641, 186] on div "**********" at bounding box center [716, 177] width 1433 height 871
click at [598, 140] on div "Search Export" at bounding box center [747, 146] width 896 height 23
